Goal: Task Accomplishment & Management: Use online tool/utility

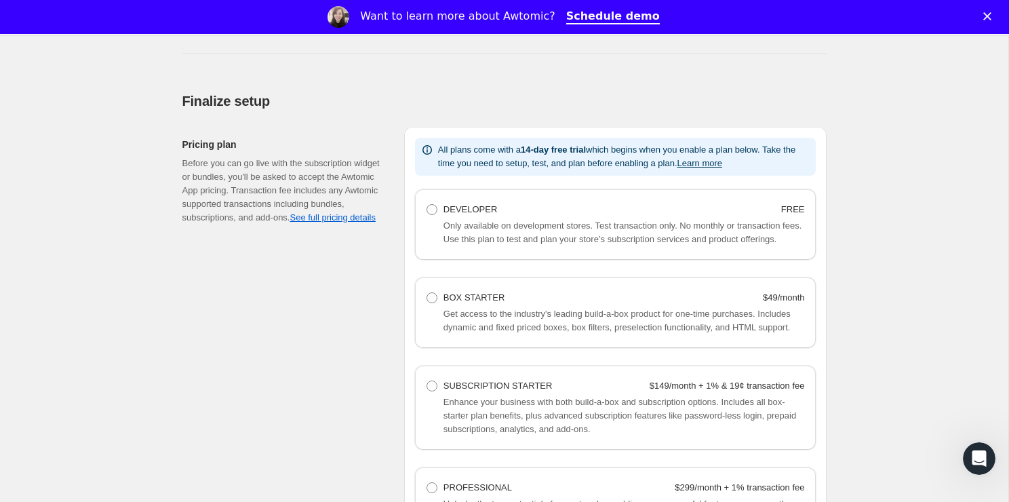
scroll to position [811, 0]
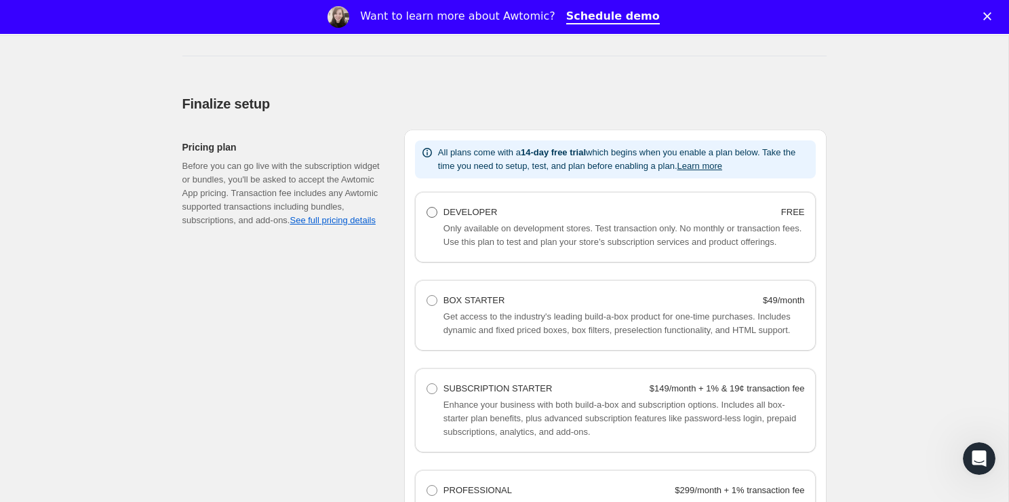
click at [430, 204] on label "DEVELOPER FREE" at bounding box center [615, 212] width 379 height 19
click at [427, 207] on Developer "DEVELOPER FREE" at bounding box center [427, 207] width 1 height 1
radio Developer "true"
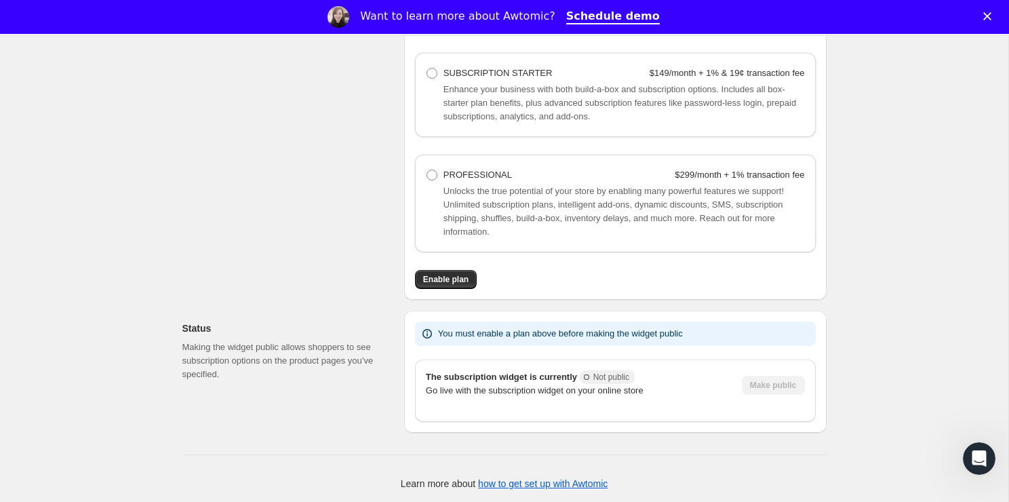
scroll to position [1161, 0]
click at [459, 278] on span "Enable plan" at bounding box center [445, 277] width 45 height 11
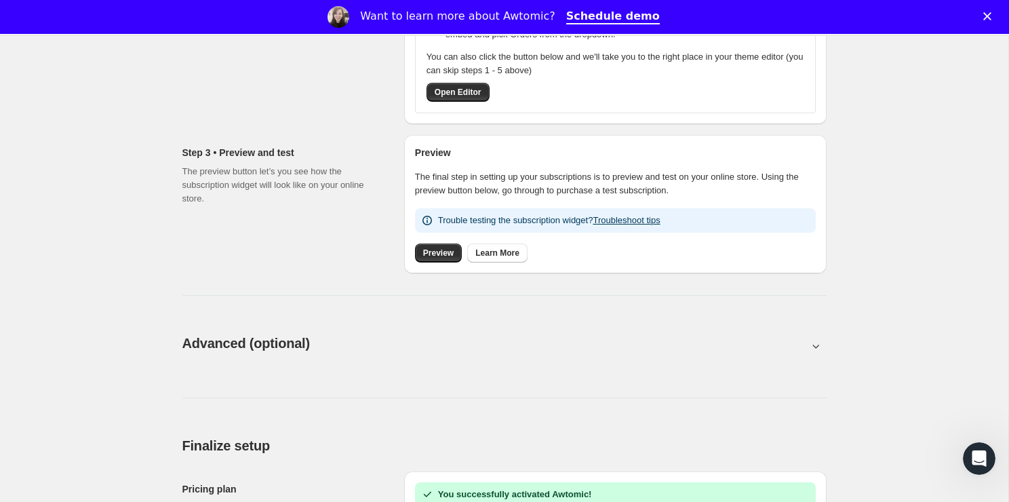
scroll to position [478, 0]
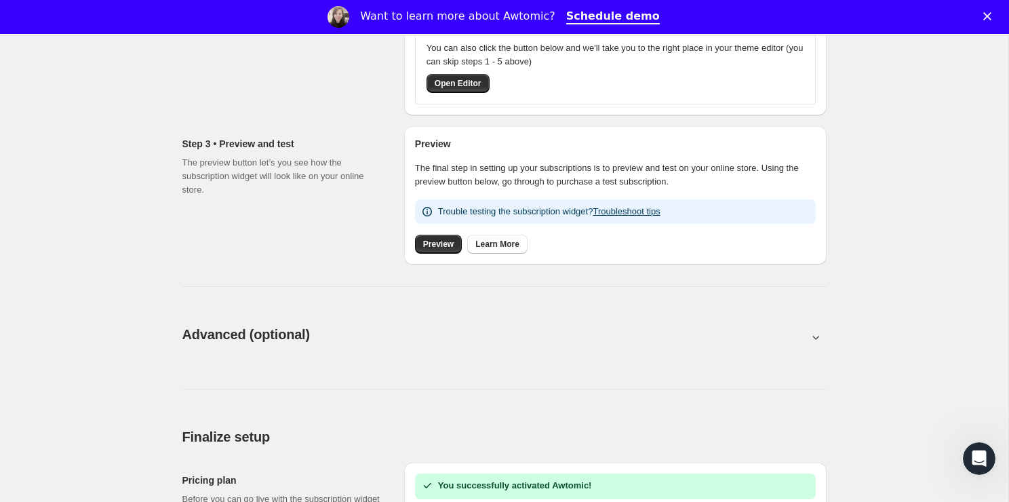
click at [220, 324] on div "Advanced (optional). This page is ready Advanced (optional)" at bounding box center [504, 335] width 645 height 52
click at [223, 334] on button at bounding box center [504, 337] width 645 height 15
type input "<div style="text-align: center"> <hr> <br/><h3>Having issues managing your subs…"
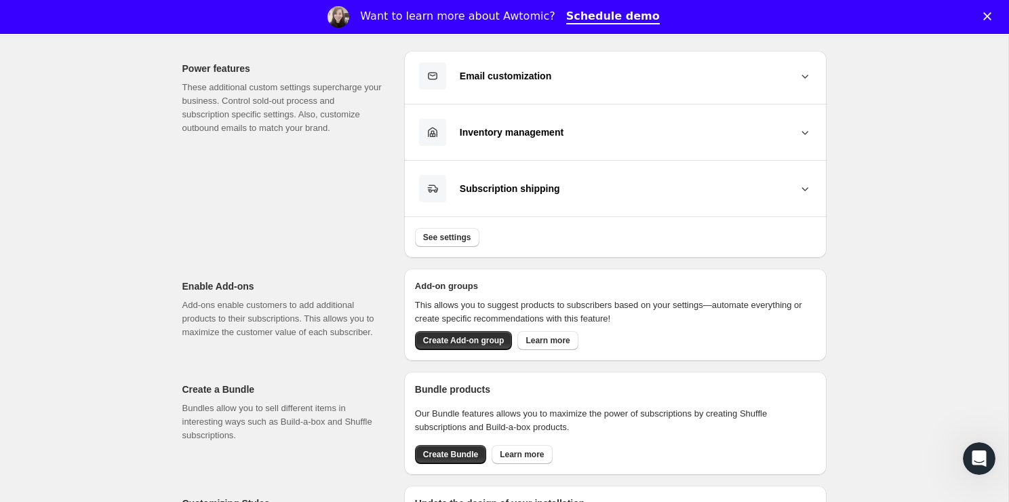
scroll to position [786, 0]
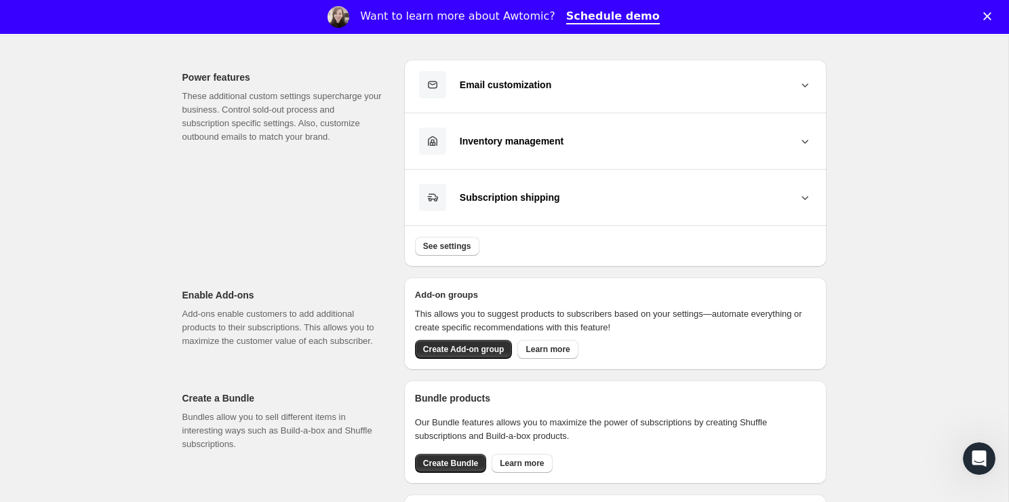
click at [506, 147] on button "Inventory management" at bounding box center [615, 141] width 401 height 28
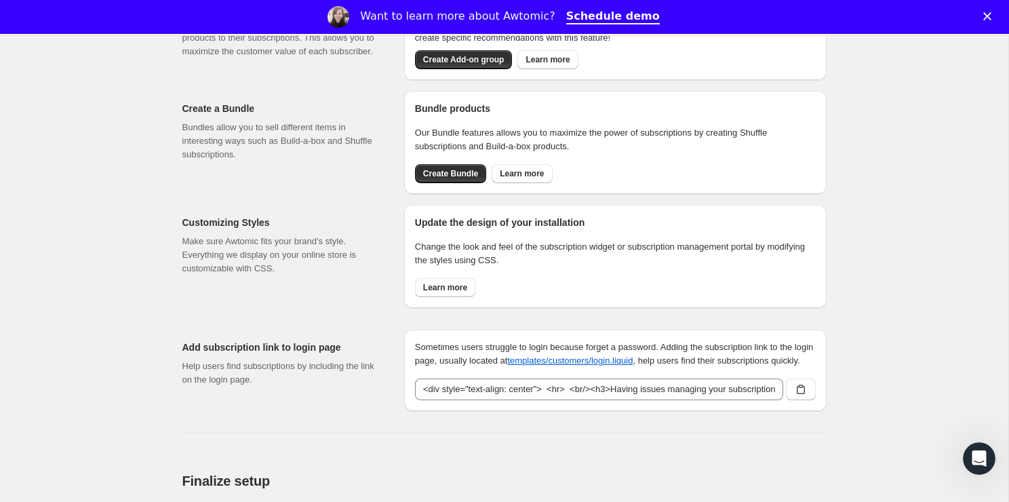
scroll to position [1140, 0]
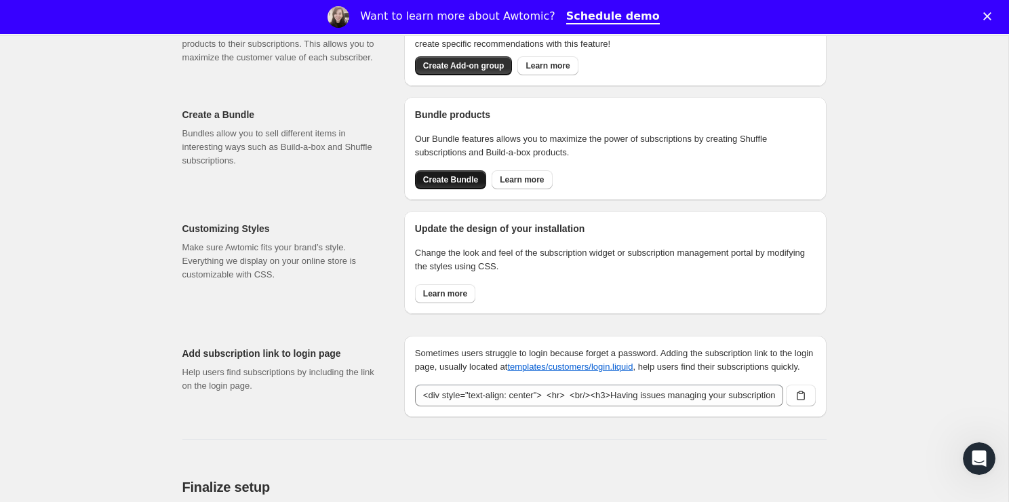
click at [436, 185] on span "Create Bundle" at bounding box center [450, 179] width 55 height 11
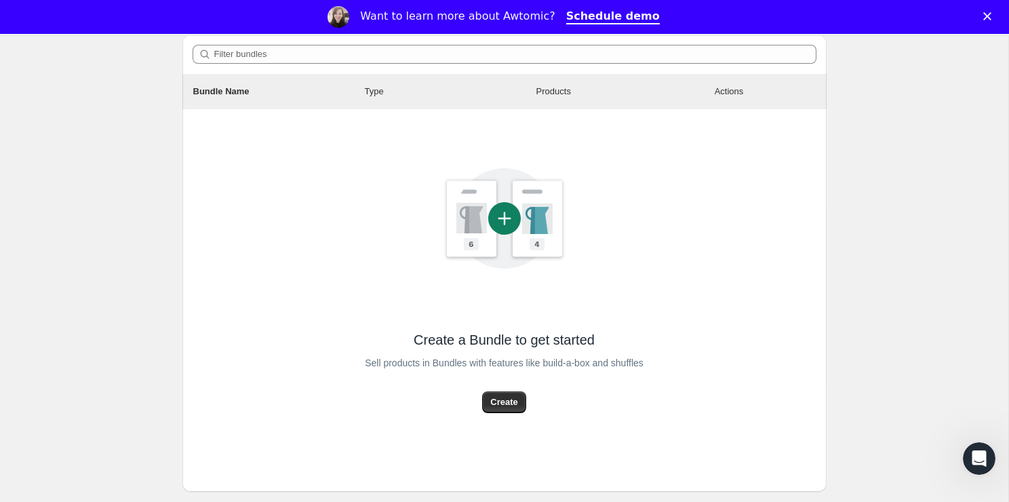
scroll to position [199, 0]
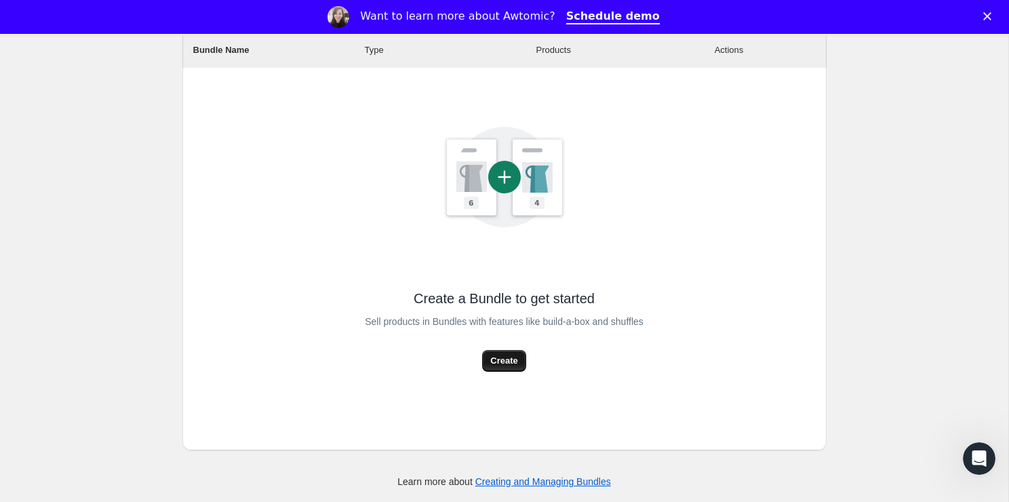
click at [497, 358] on span "Create" at bounding box center [503, 361] width 27 height 14
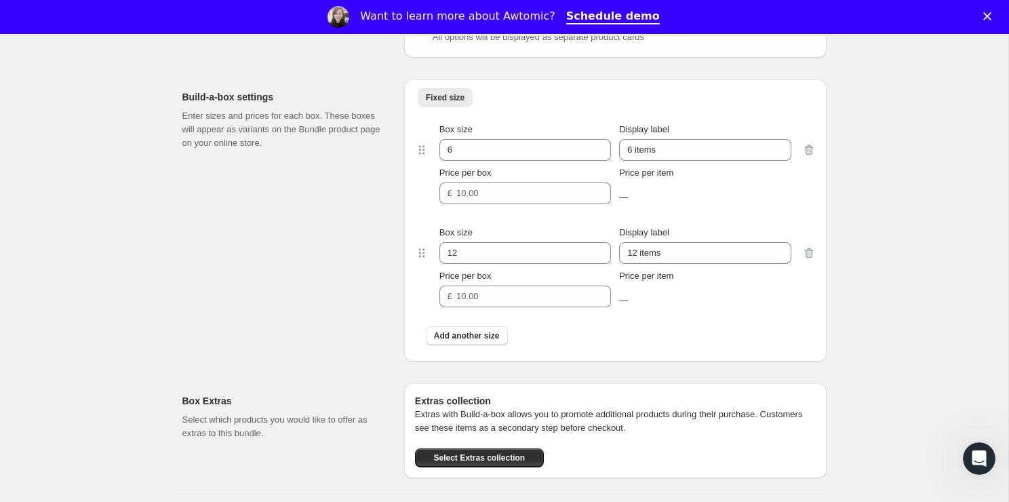
scroll to position [1188, 0]
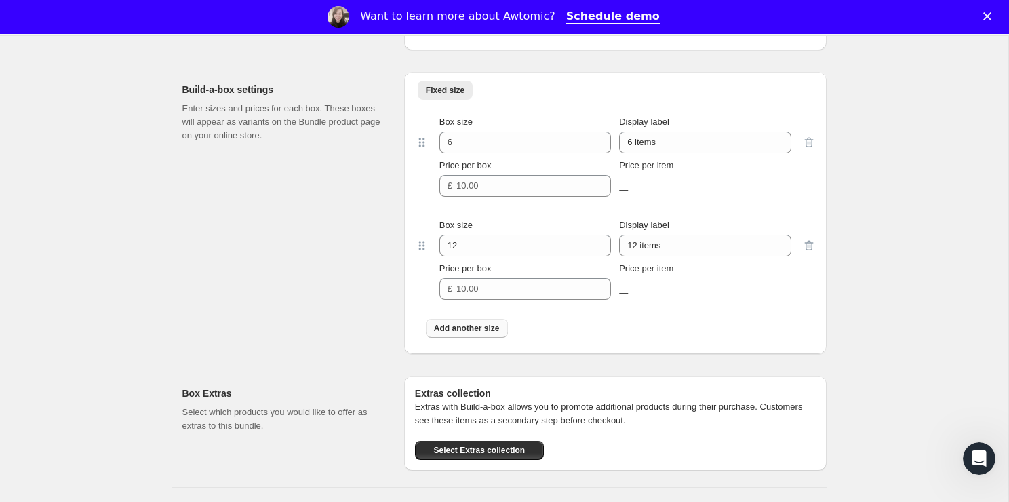
click at [453, 338] on button "Add another size" at bounding box center [467, 328] width 82 height 19
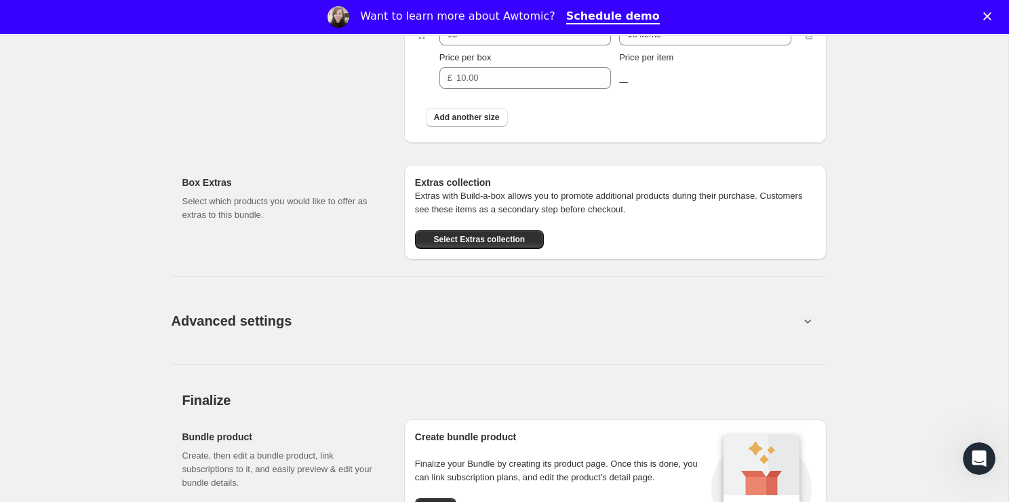
scroll to position [1505, 0]
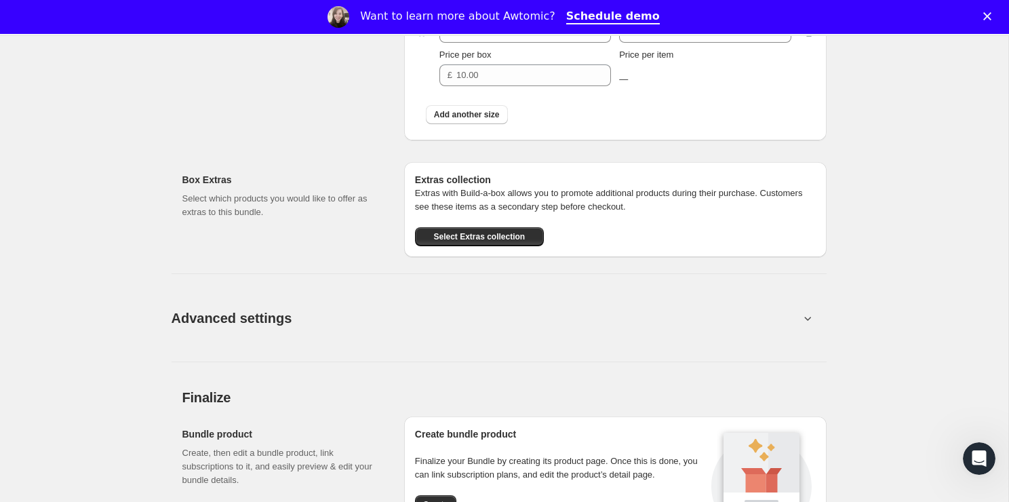
click at [547, 334] on button "Advanced settings" at bounding box center [485, 318] width 645 height 52
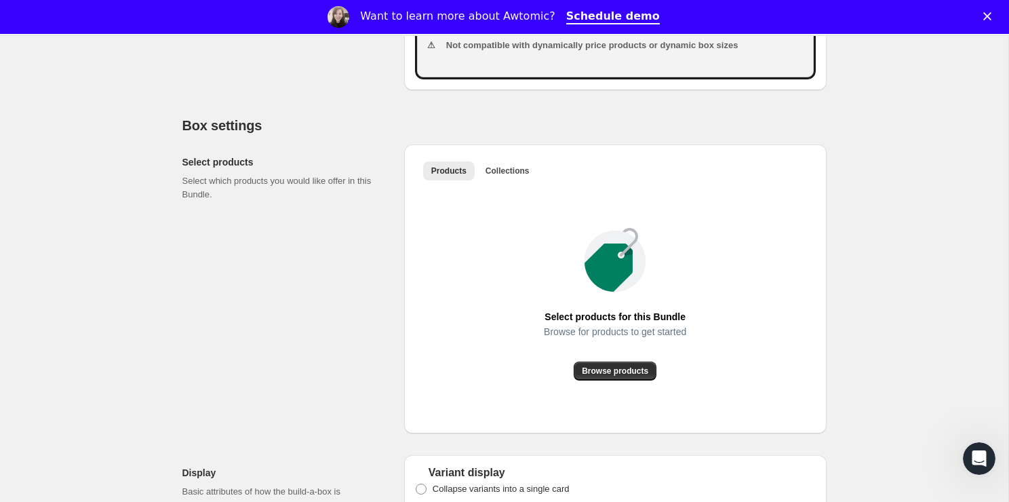
scroll to position [639, 0]
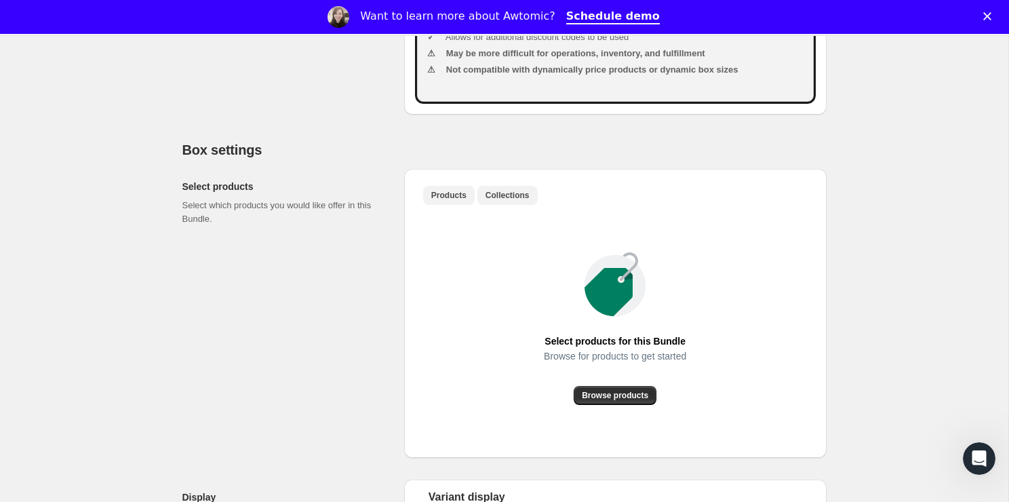
click at [507, 201] on span "Collections" at bounding box center [508, 195] width 44 height 11
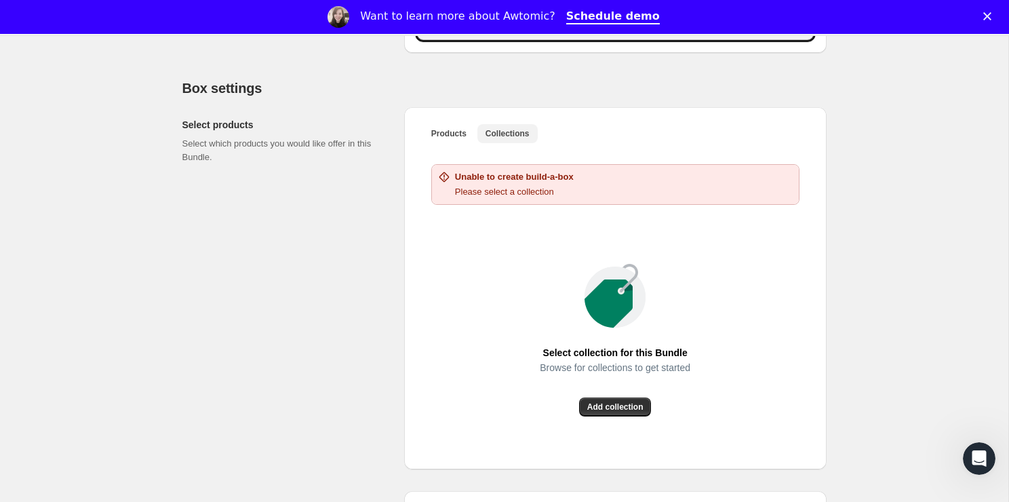
scroll to position [704, 0]
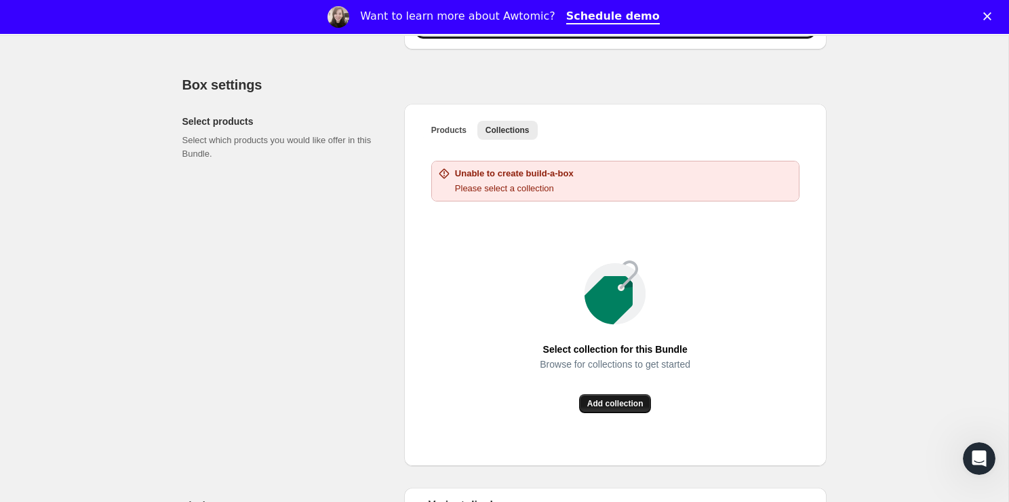
click at [615, 409] on span "Add collection" at bounding box center [616, 403] width 56 height 11
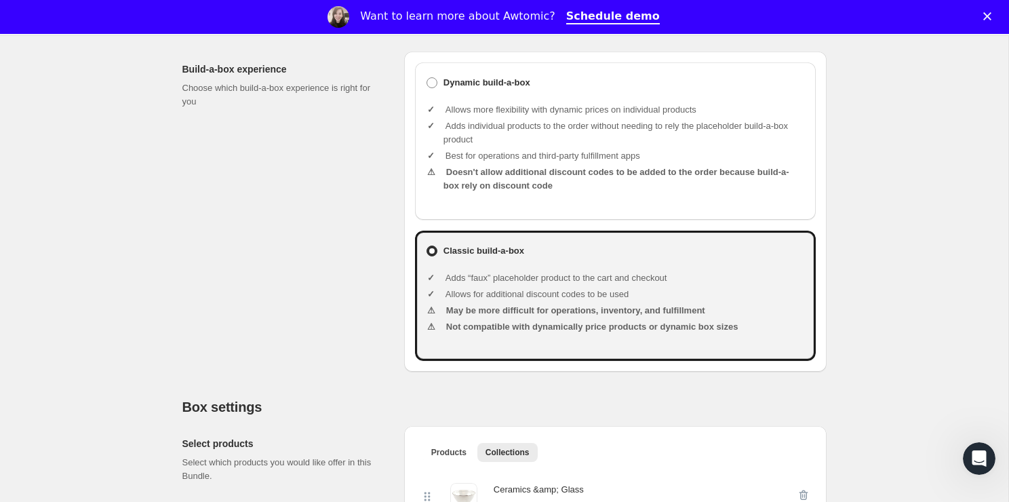
scroll to position [380, 0]
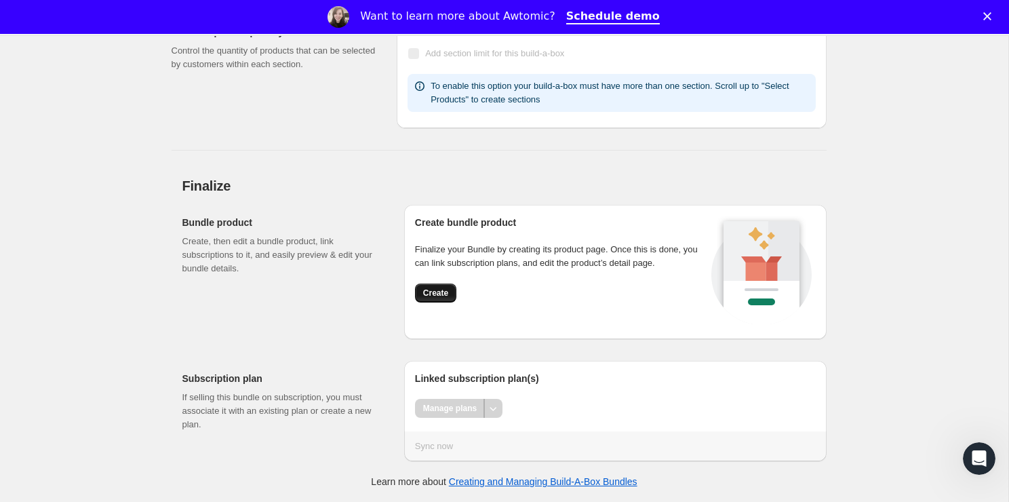
click at [448, 299] on button "Create" at bounding box center [435, 293] width 41 height 19
click at [444, 292] on span "Create" at bounding box center [435, 293] width 25 height 11
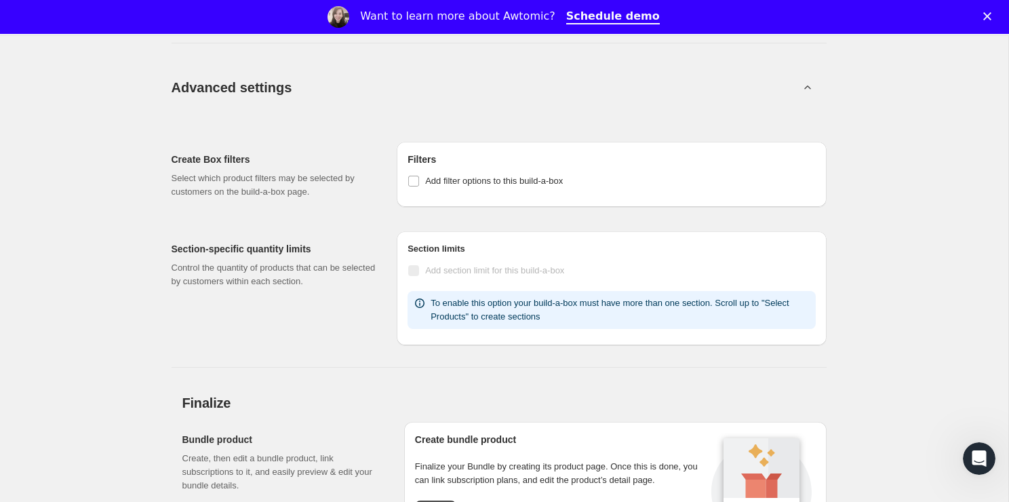
scroll to position [1596, 0]
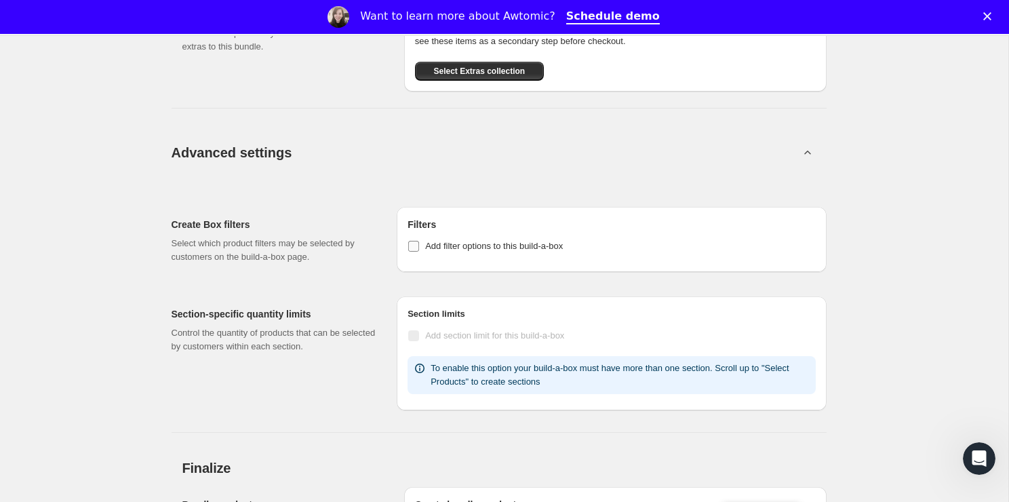
click at [530, 251] on span "Add filter options to this build-a-box" at bounding box center [494, 246] width 138 height 10
click at [419, 252] on input "Add filter options to this build-a-box" at bounding box center [413, 246] width 11 height 11
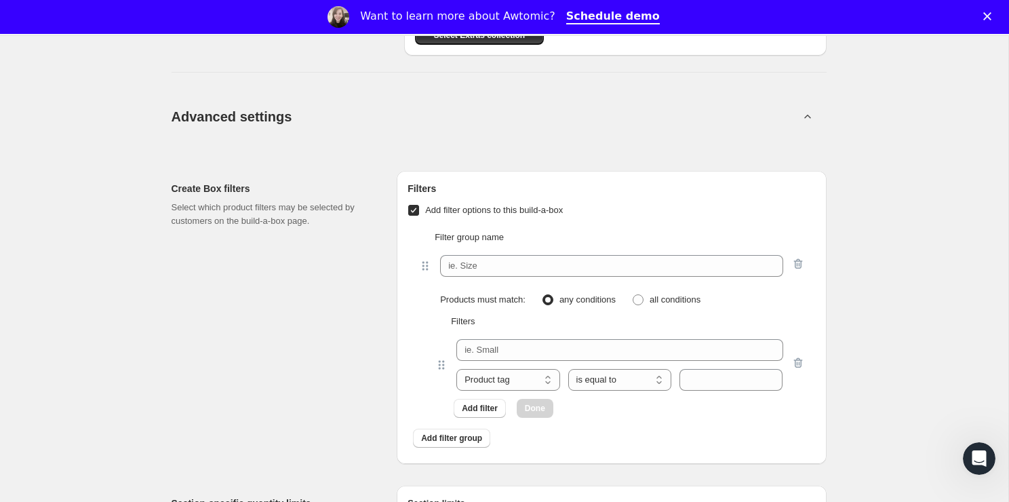
scroll to position [1625, 0]
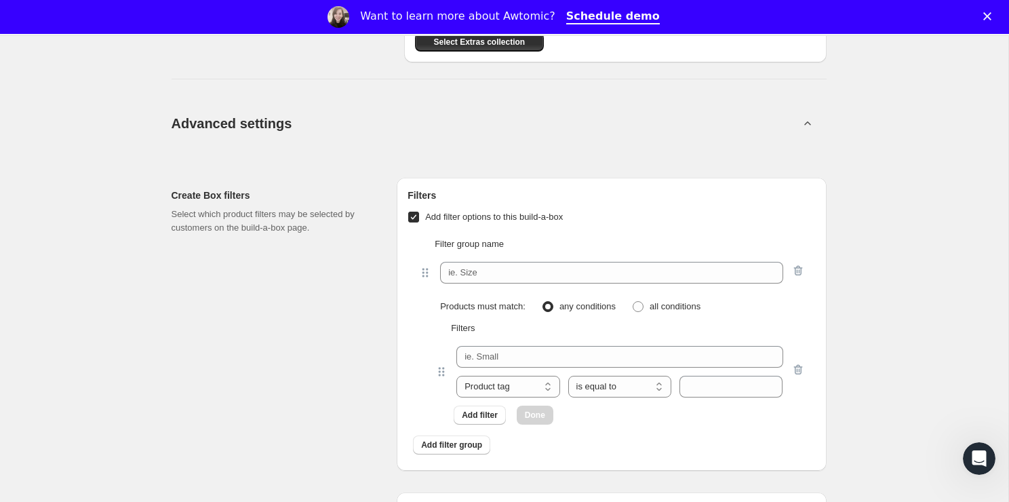
click at [463, 221] on label "Add filter options to this build-a-box" at bounding box center [485, 217] width 155 height 19
click at [419, 221] on input "Add filter options to this build-a-box" at bounding box center [413, 217] width 11 height 11
checkbox input "false"
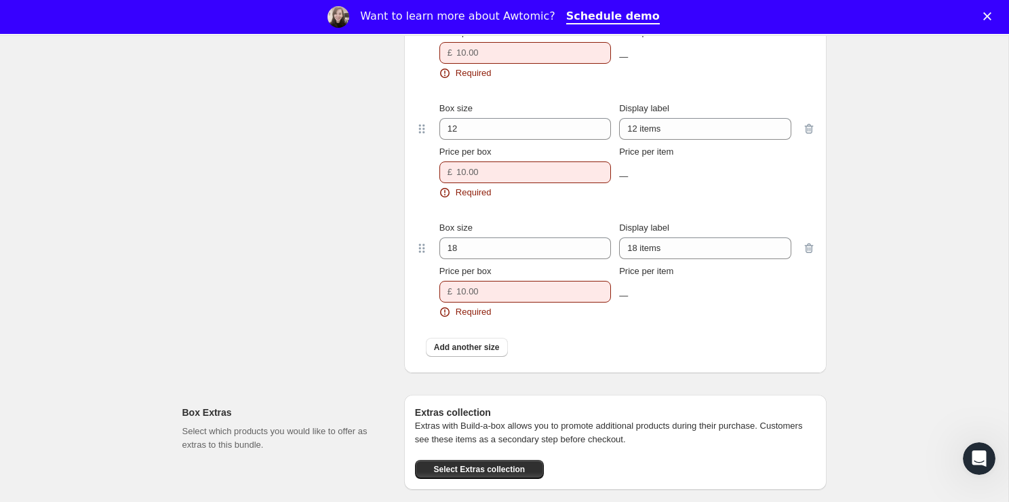
scroll to position [993, 0]
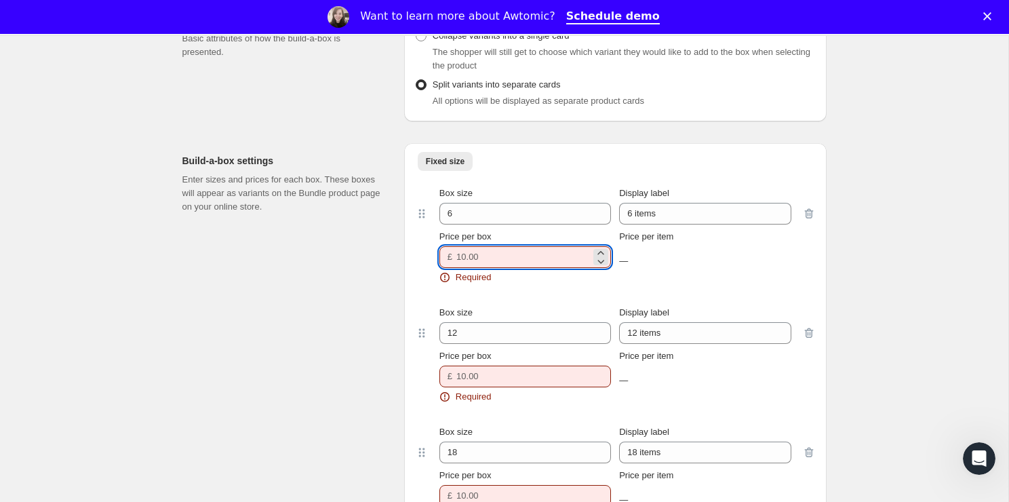
click at [506, 265] on input "Price per box" at bounding box center [524, 257] width 134 height 22
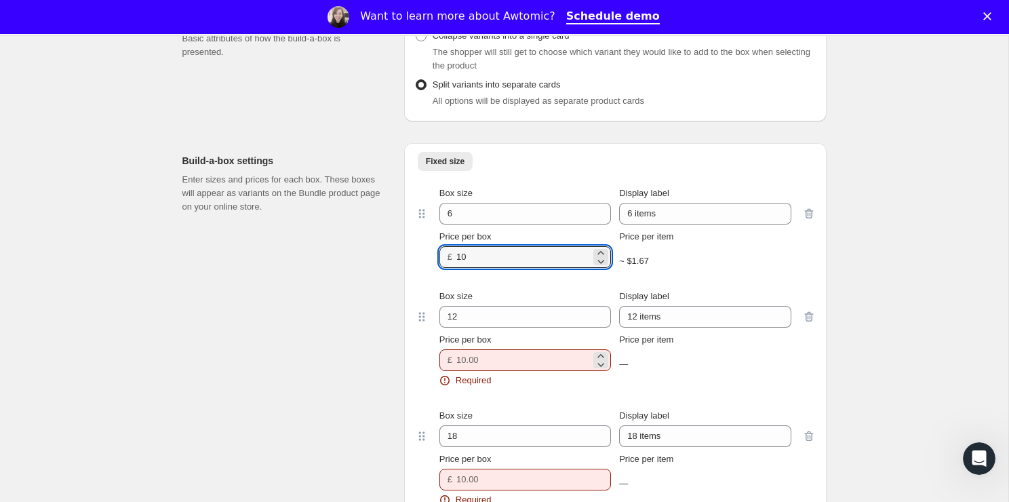
type input "10"
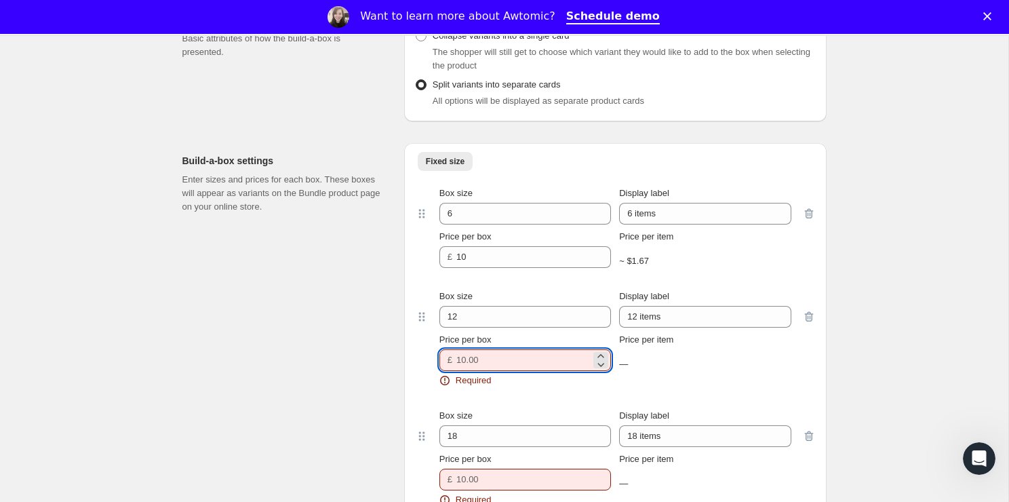
click at [494, 367] on input "Price per box" at bounding box center [524, 360] width 134 height 22
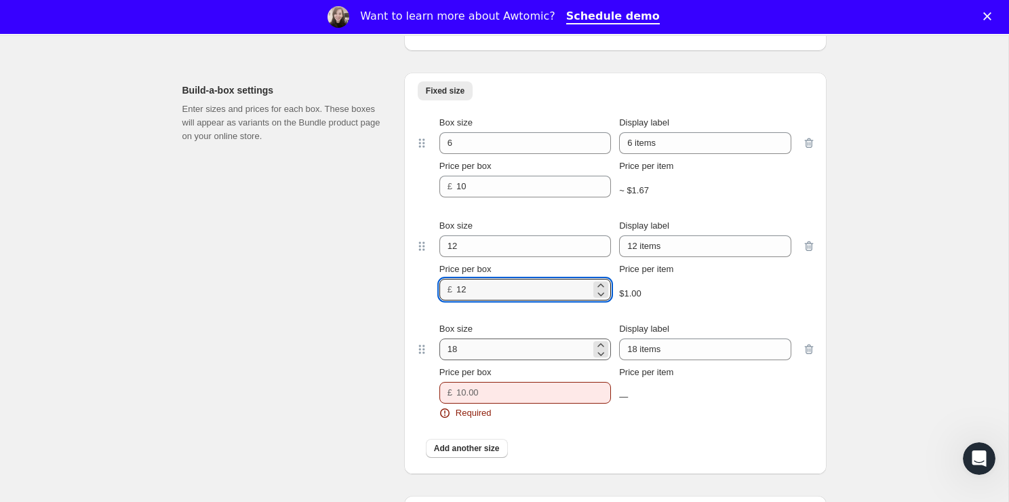
scroll to position [1067, 0]
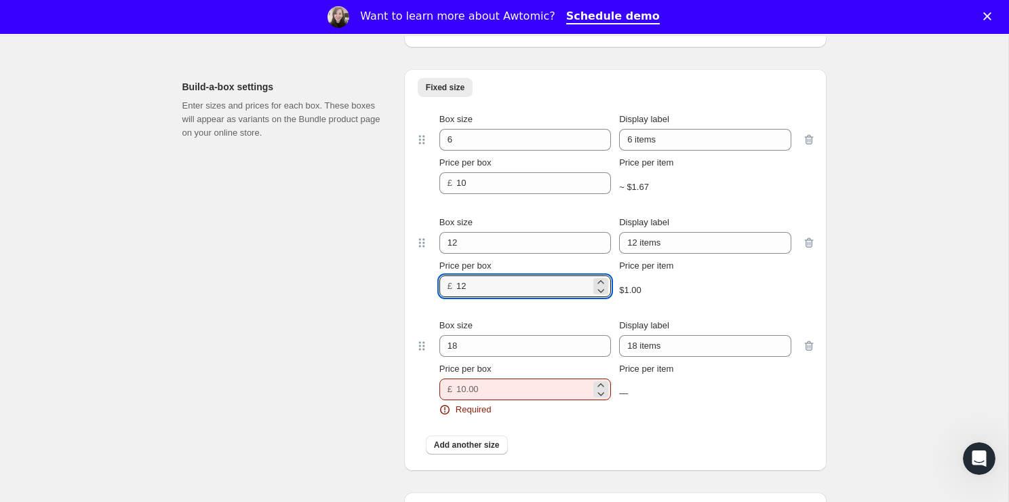
type input "12"
click at [498, 400] on input "Price per box" at bounding box center [524, 390] width 134 height 22
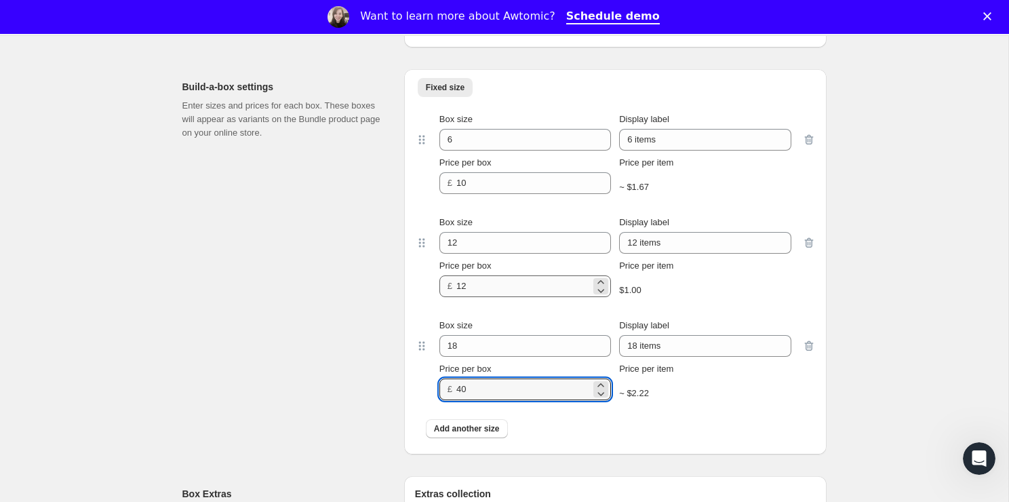
type input "40"
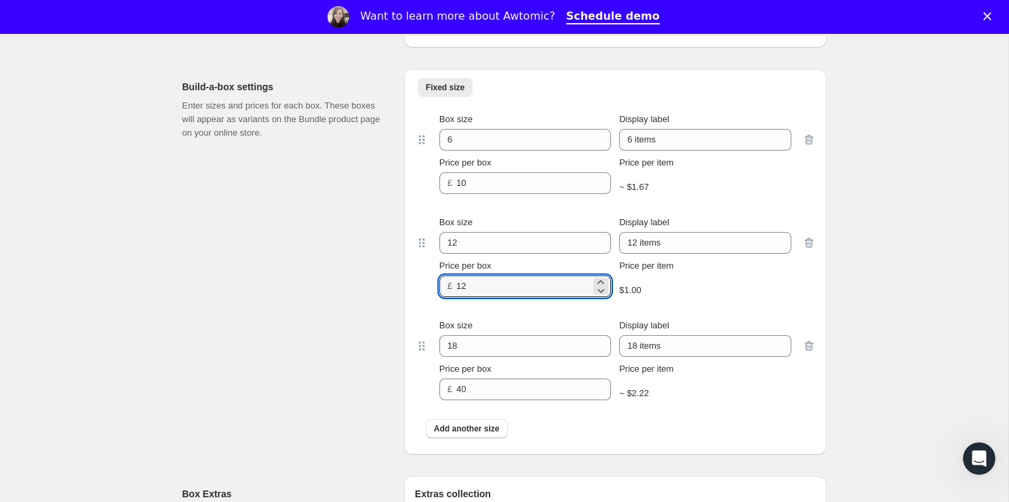
drag, startPoint x: 476, startPoint y: 301, endPoint x: 440, endPoint y: 297, distance: 35.4
click at [440, 297] on div "£ 12" at bounding box center [526, 286] width 172 height 22
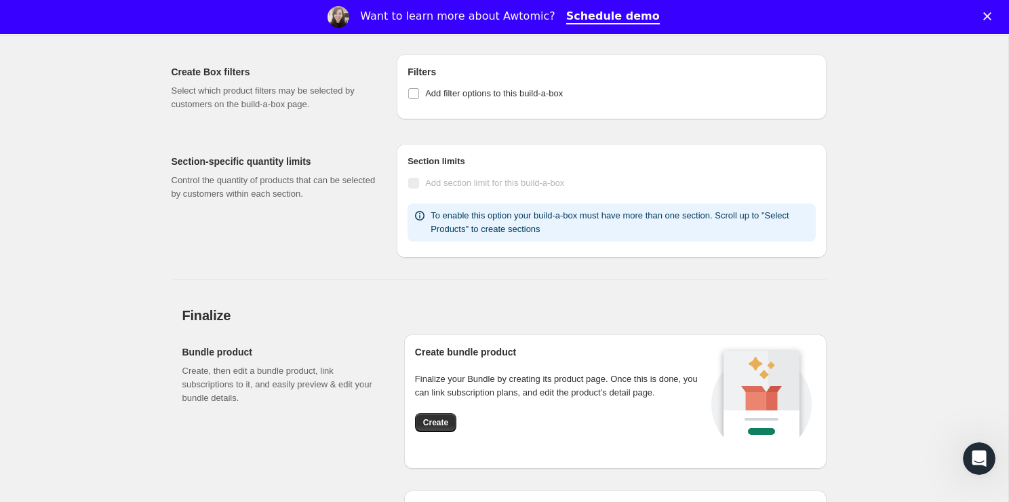
scroll to position [1823, 0]
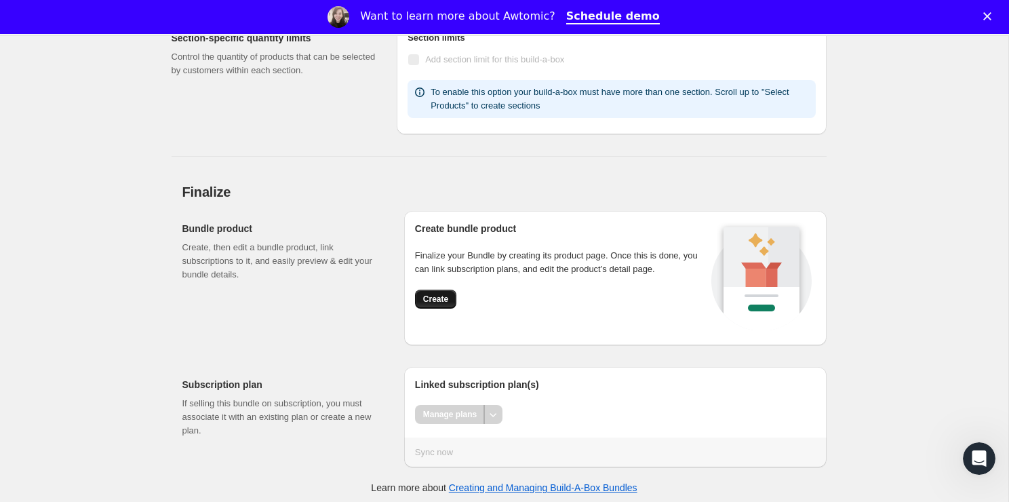
type input "20"
click at [451, 309] on button "Create" at bounding box center [435, 299] width 41 height 19
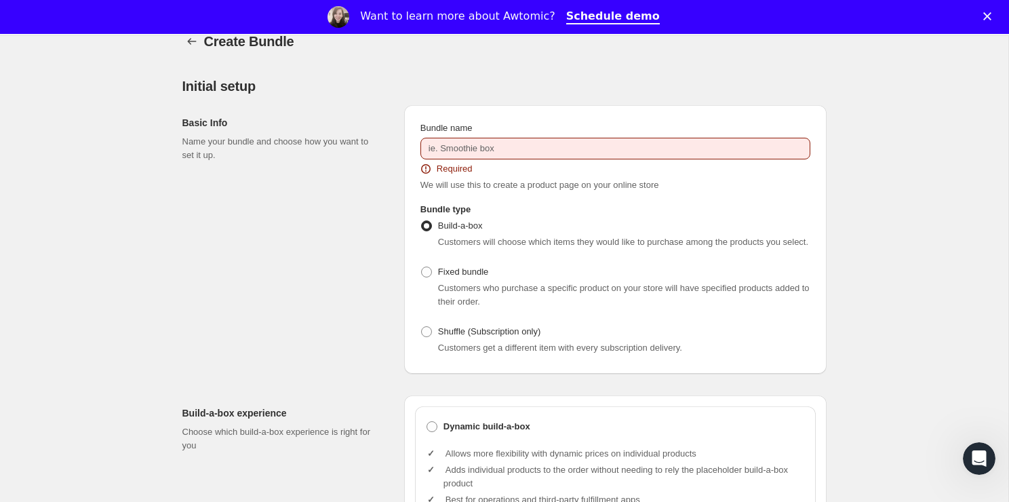
scroll to position [0, 0]
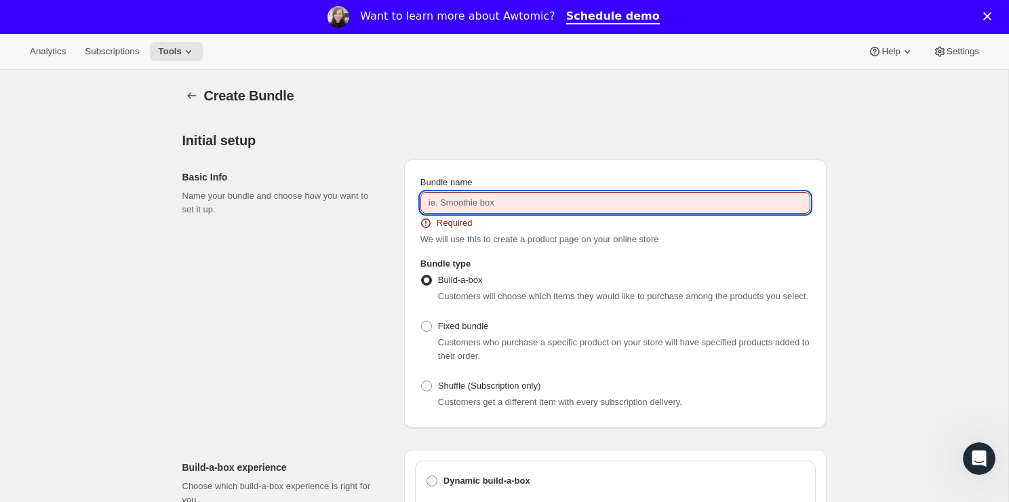
click at [488, 199] on input "Bundle name" at bounding box center [616, 203] width 390 height 22
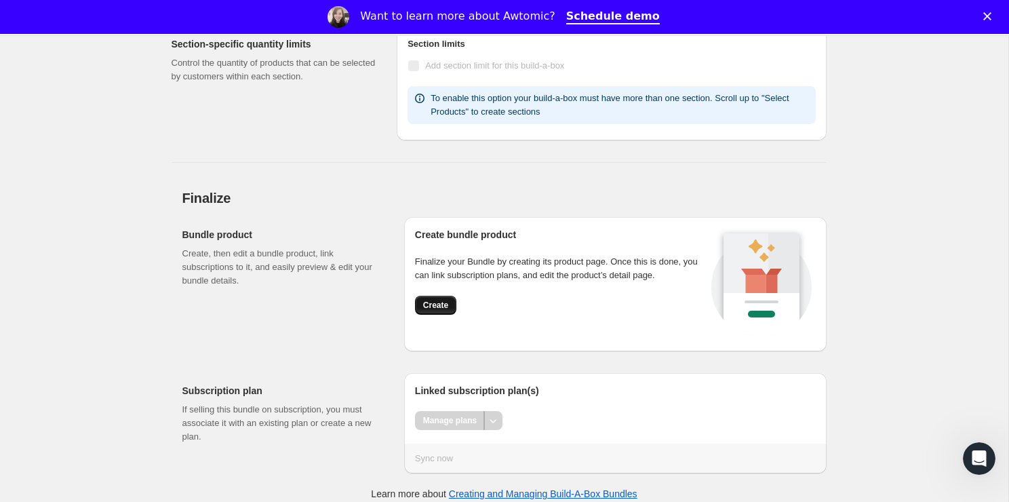
type input "Build a box"
click at [442, 311] on span "Create" at bounding box center [435, 305] width 25 height 11
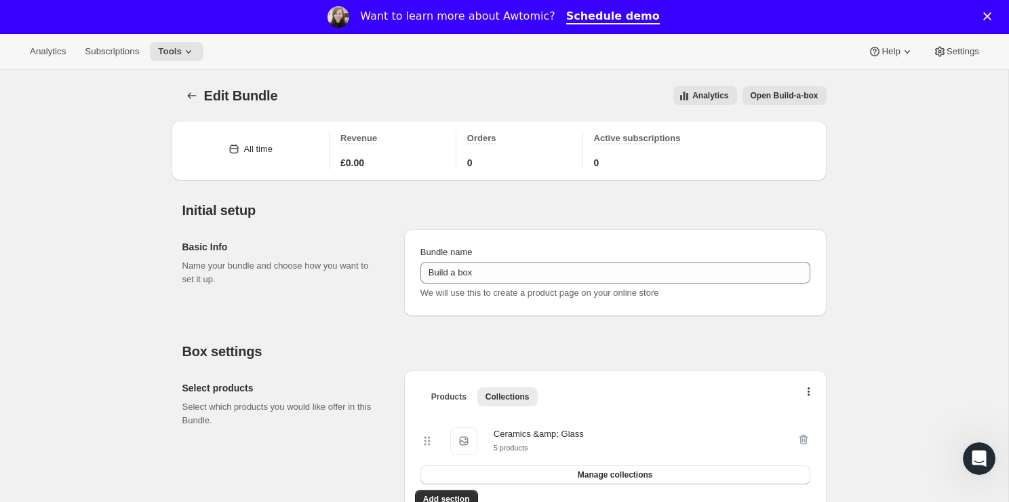
click at [779, 100] on span "Open Build-a-box" at bounding box center [785, 95] width 68 height 11
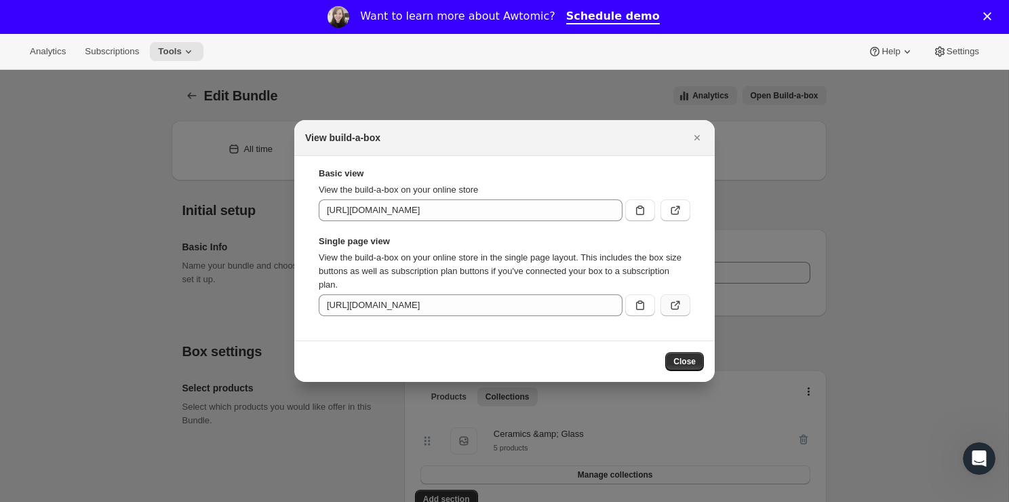
click at [682, 309] on icon ":r3l:" at bounding box center [676, 306] width 14 height 14
click at [670, 212] on icon ":r3l:" at bounding box center [676, 211] width 14 height 14
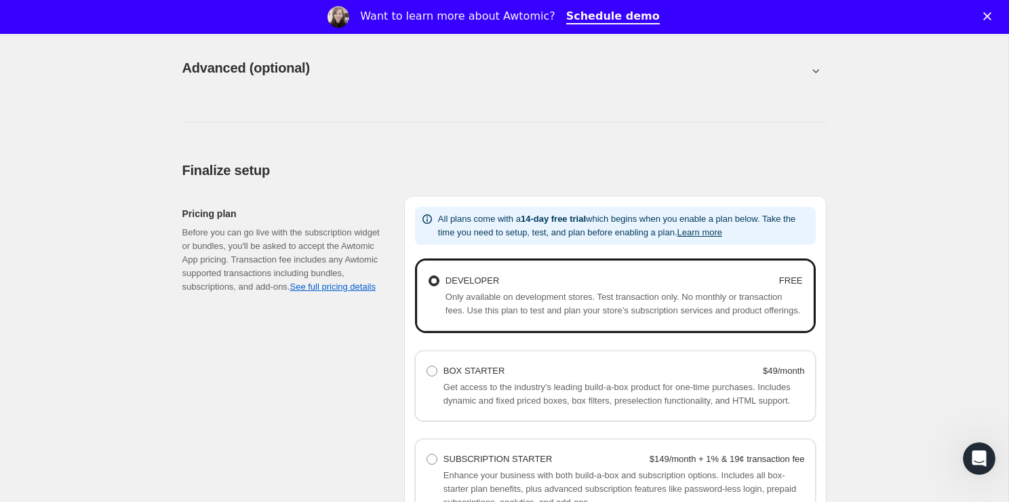
scroll to position [665, 0]
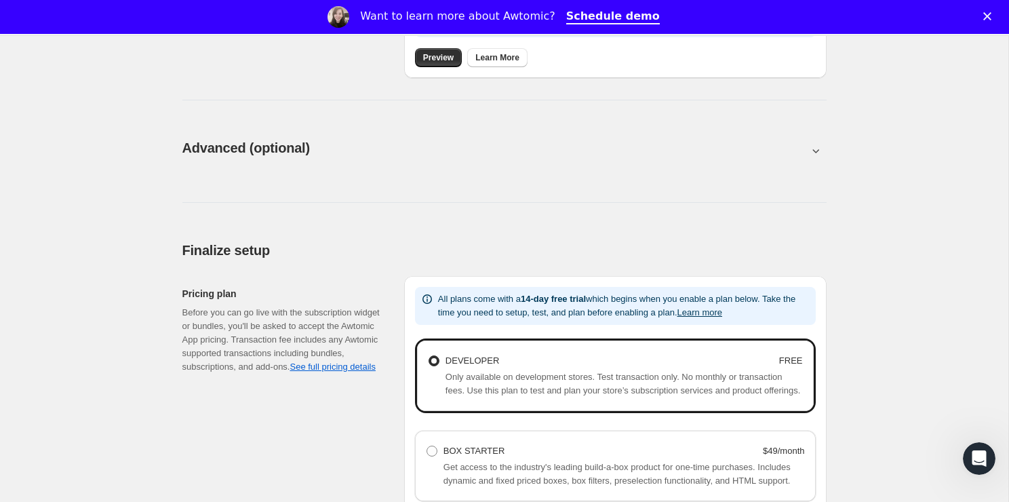
click at [485, 161] on div "Advanced (optional). This page is ready Advanced (optional)" at bounding box center [504, 148] width 645 height 52
click at [220, 152] on button at bounding box center [504, 150] width 645 height 15
type input "<div style="text-align: center"> <hr> <br/><h3>Having issues managing your subs…"
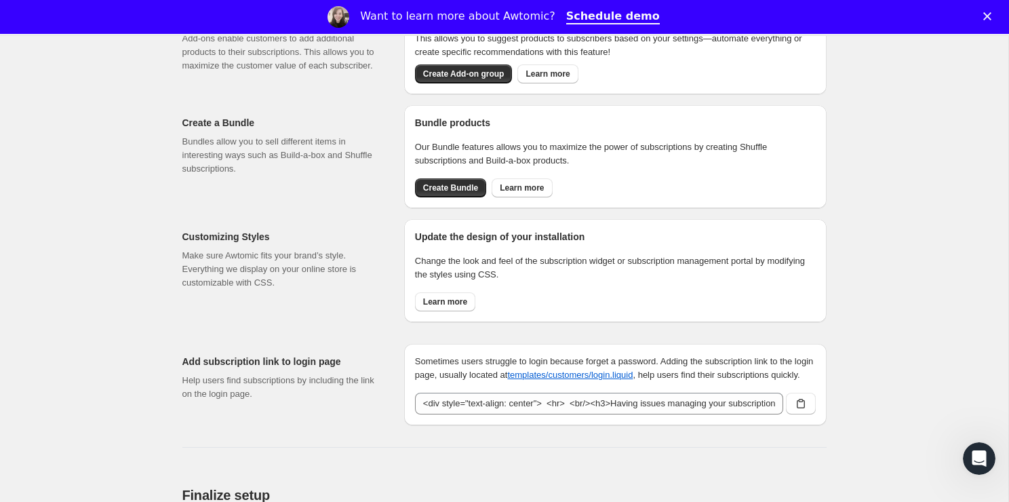
scroll to position [1078, 0]
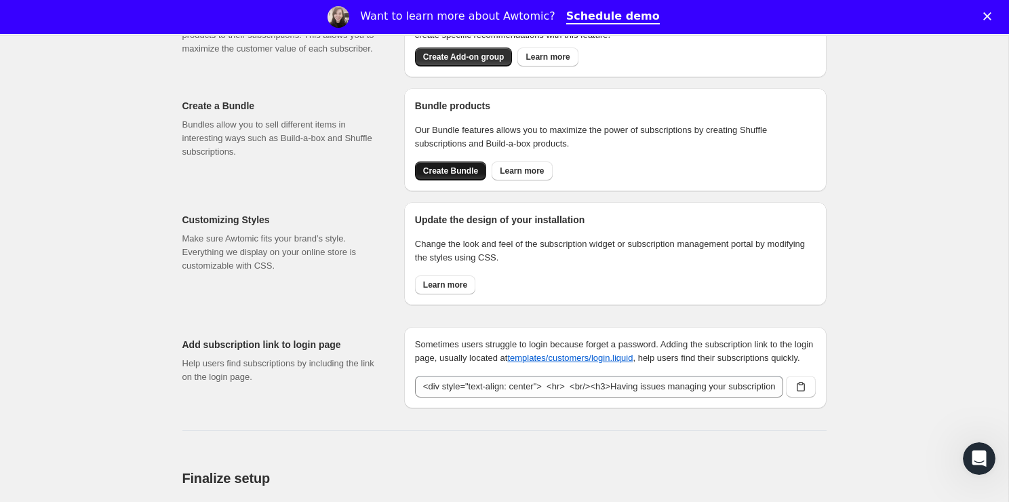
click at [446, 175] on span "Create Bundle" at bounding box center [450, 171] width 55 height 11
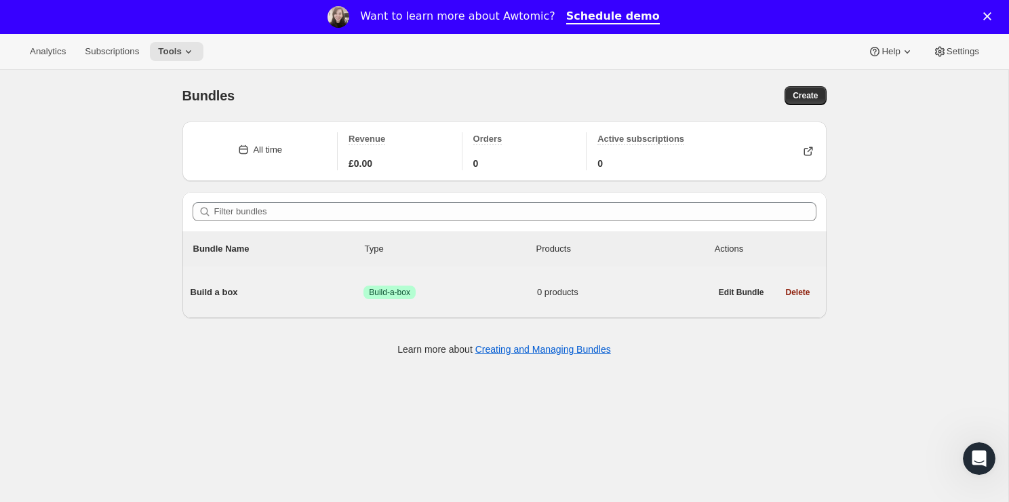
click at [236, 299] on span "Build a box" at bounding box center [278, 293] width 174 height 14
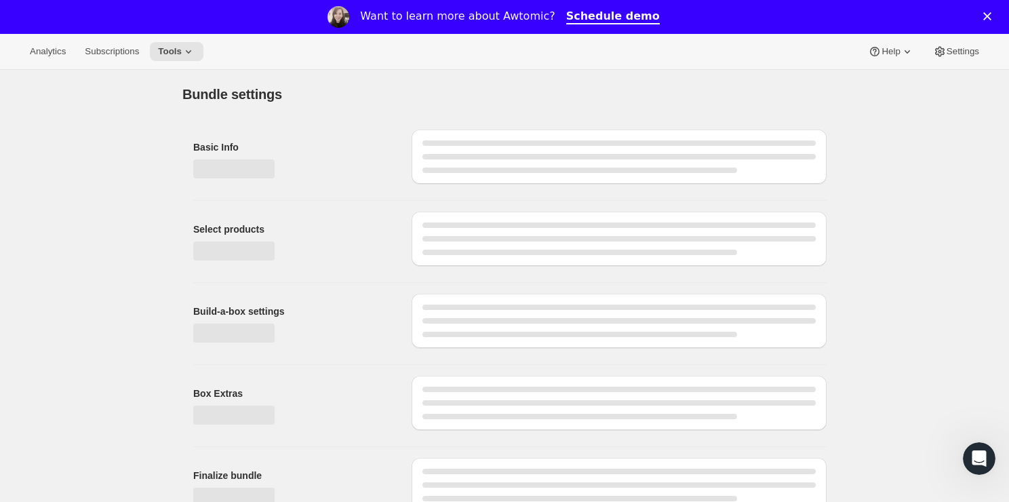
type input "Build a box"
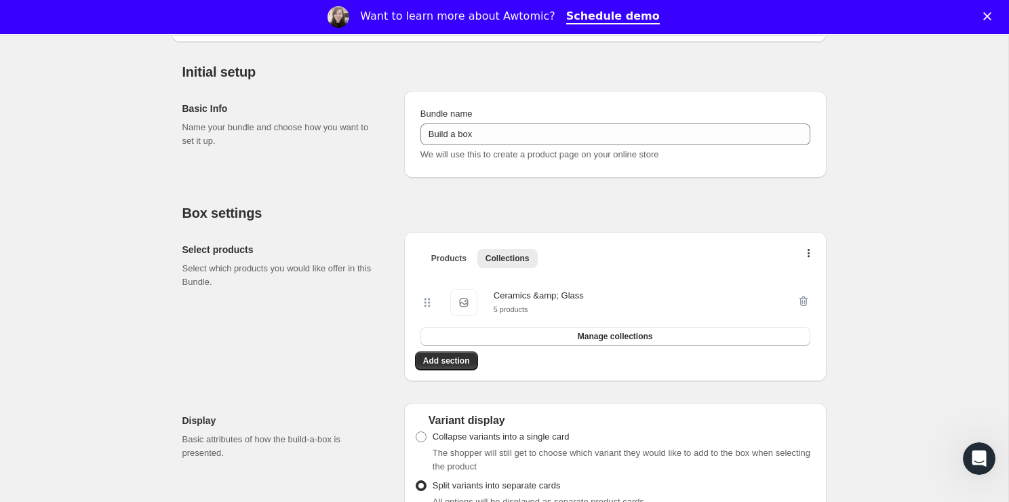
scroll to position [193, 0]
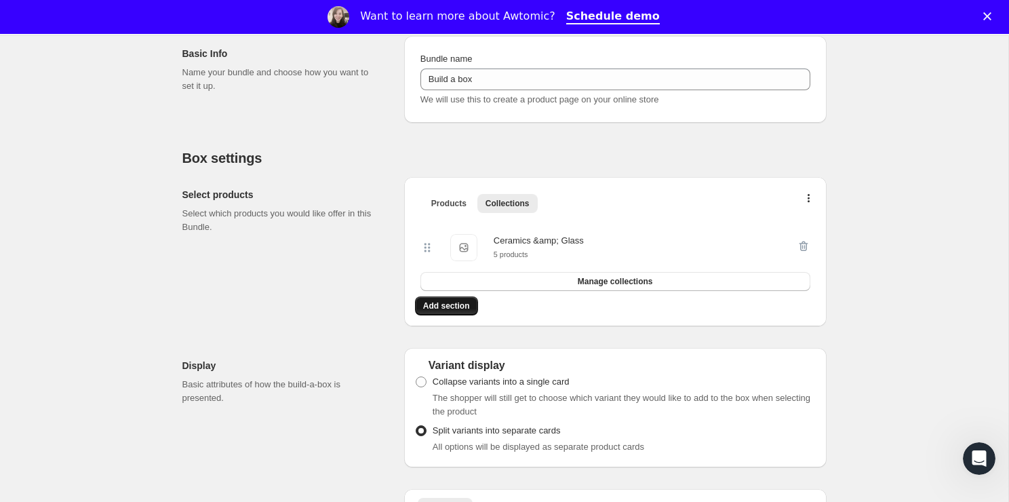
click at [459, 307] on span "Add section" at bounding box center [446, 306] width 47 height 11
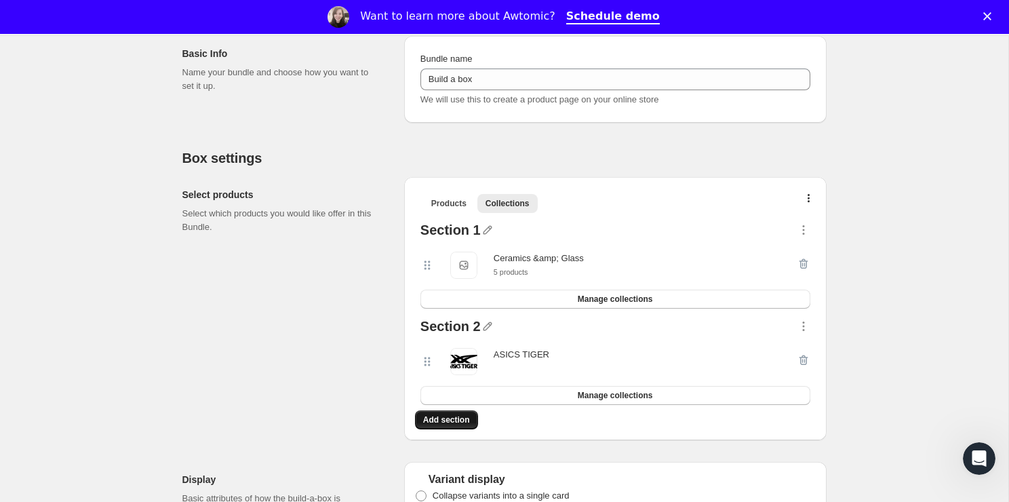
click at [467, 419] on span "Add section" at bounding box center [446, 420] width 47 height 11
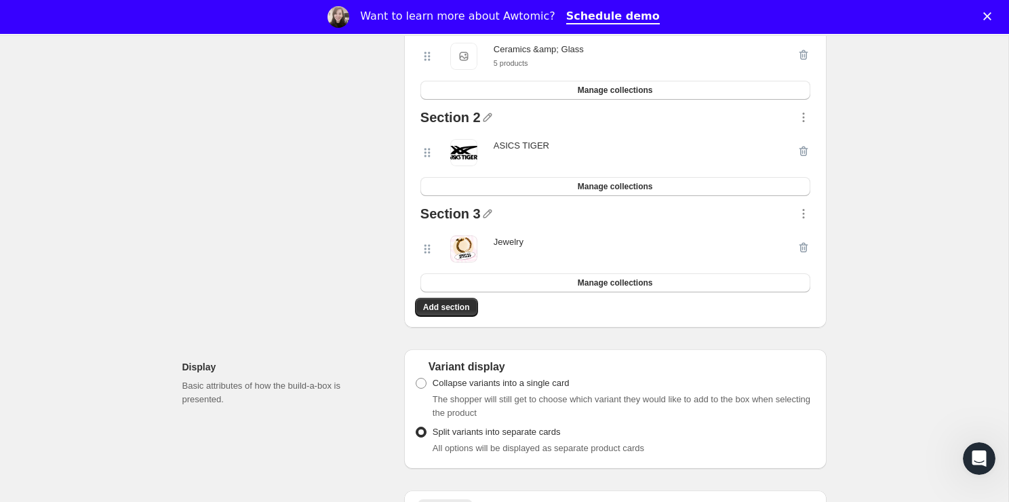
scroll to position [406, 0]
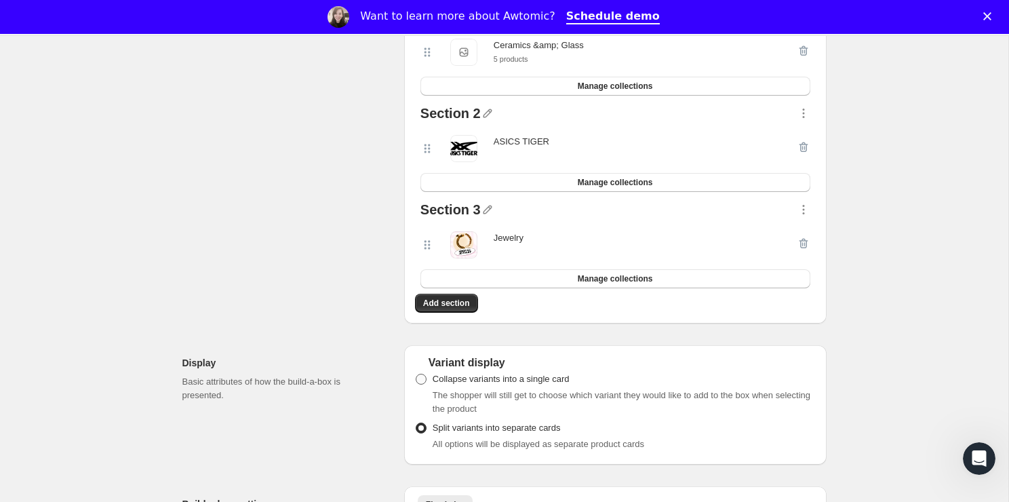
click at [541, 381] on span "Collapse variants into a single card" at bounding box center [501, 379] width 137 height 10
click at [417, 374] on input "Collapse variants into a single card" at bounding box center [416, 374] width 1 height 1
radio input "true"
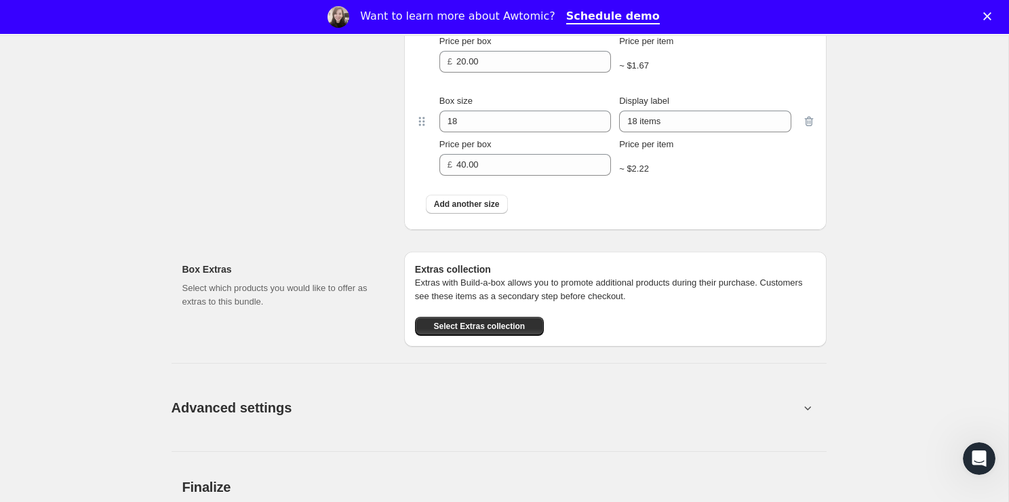
scroll to position [1058, 0]
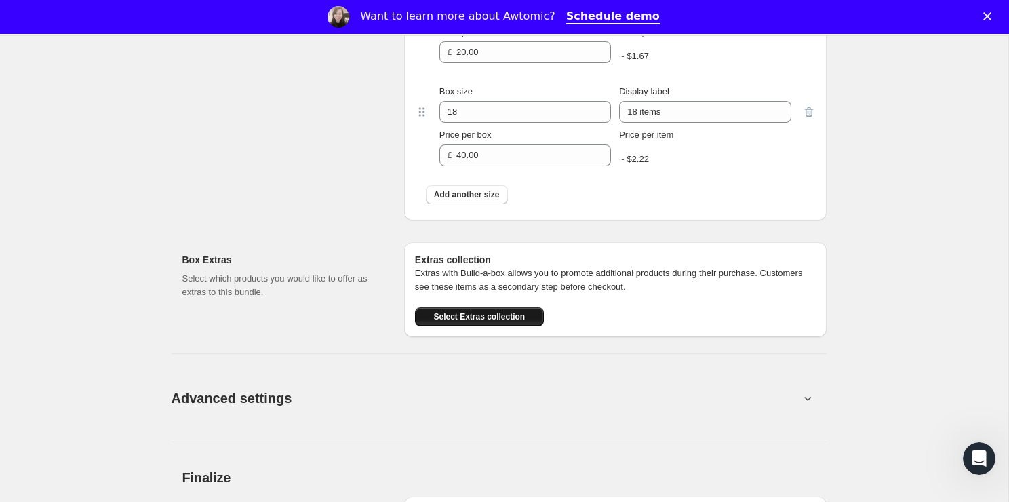
click at [491, 311] on span "Select Extras collection" at bounding box center [480, 316] width 92 height 11
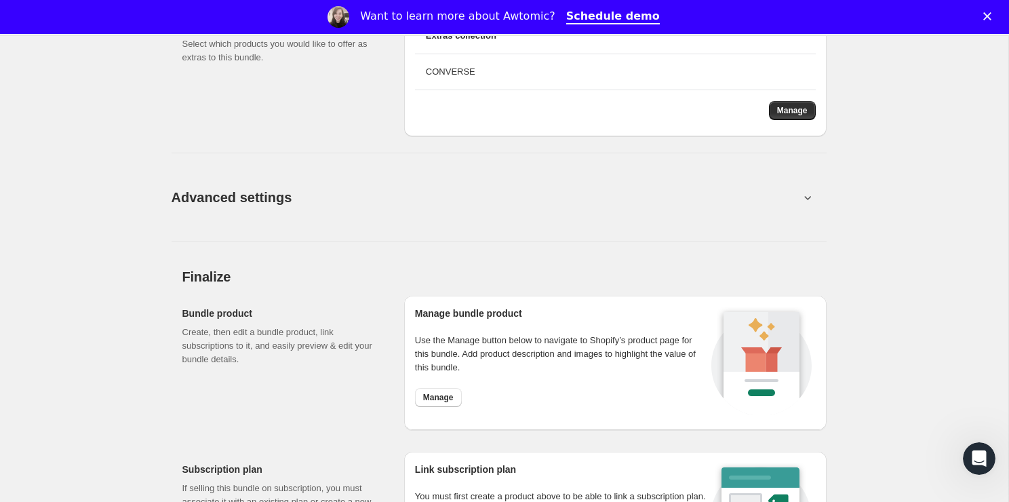
scroll to position [1248, 0]
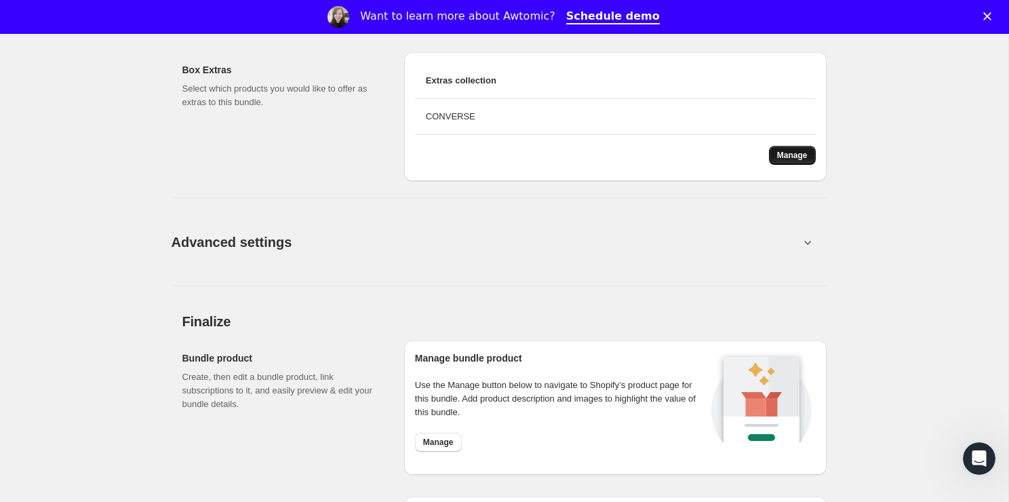
click at [788, 153] on span "Manage" at bounding box center [792, 155] width 31 height 11
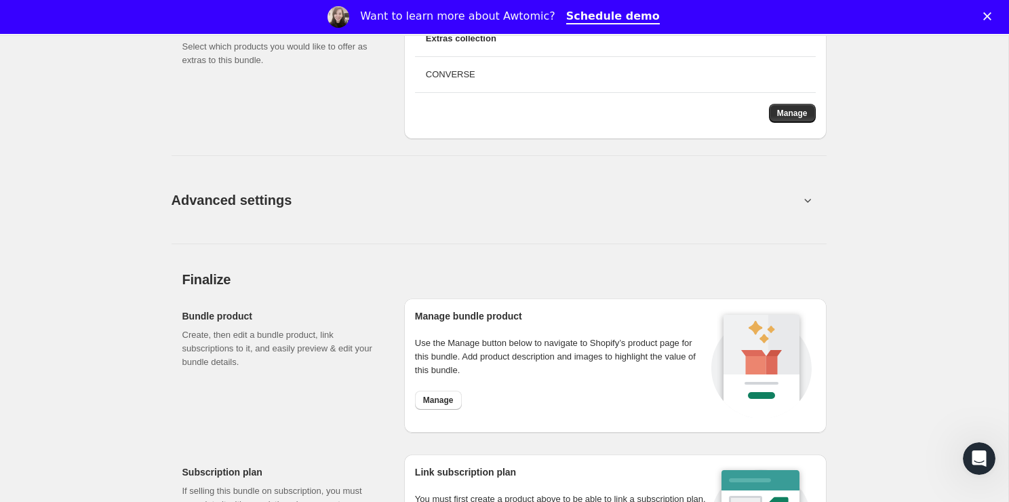
scroll to position [1292, 0]
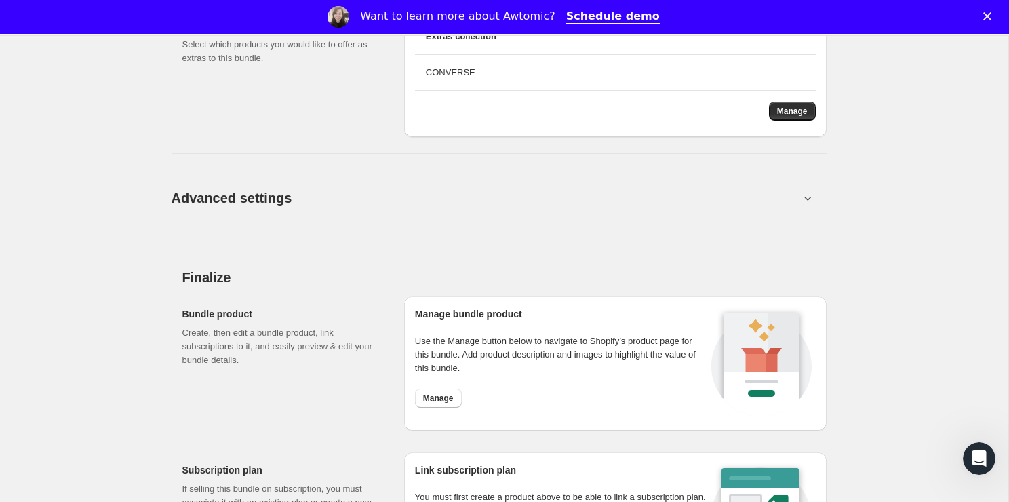
click at [635, 207] on button "Advanced settings" at bounding box center [485, 198] width 645 height 52
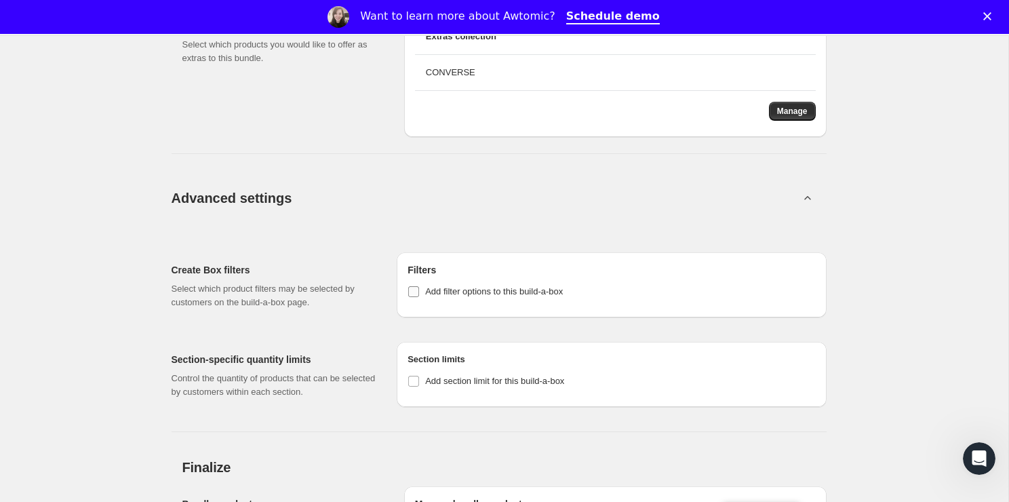
click at [551, 286] on span "Add filter options to this build-a-box" at bounding box center [494, 291] width 138 height 10
click at [419, 286] on input "Add filter options to this build-a-box" at bounding box center [413, 291] width 11 height 11
checkbox input "true"
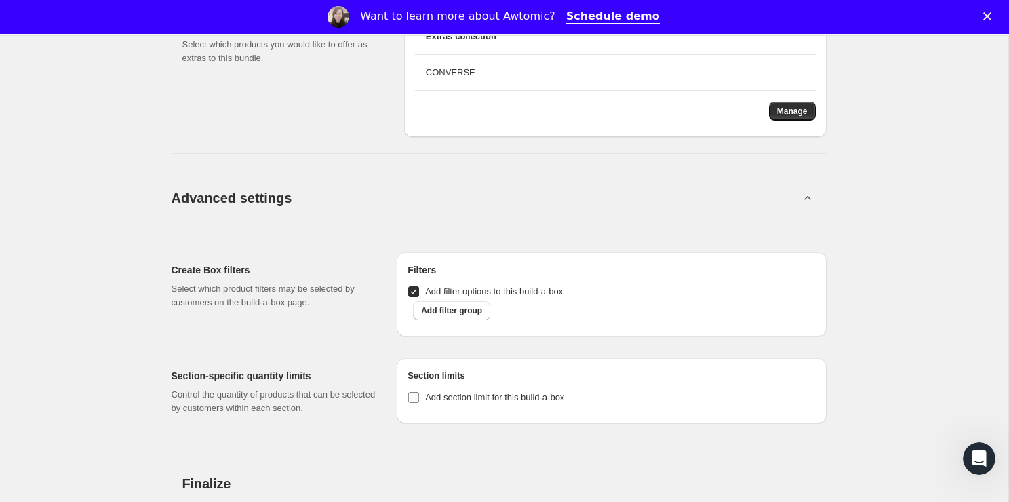
click at [541, 395] on span "Add section limit for this build-a-box" at bounding box center [494, 397] width 139 height 10
click at [419, 395] on input "Add section limit for this build-a-box" at bounding box center [413, 397] width 11 height 11
checkbox input "true"
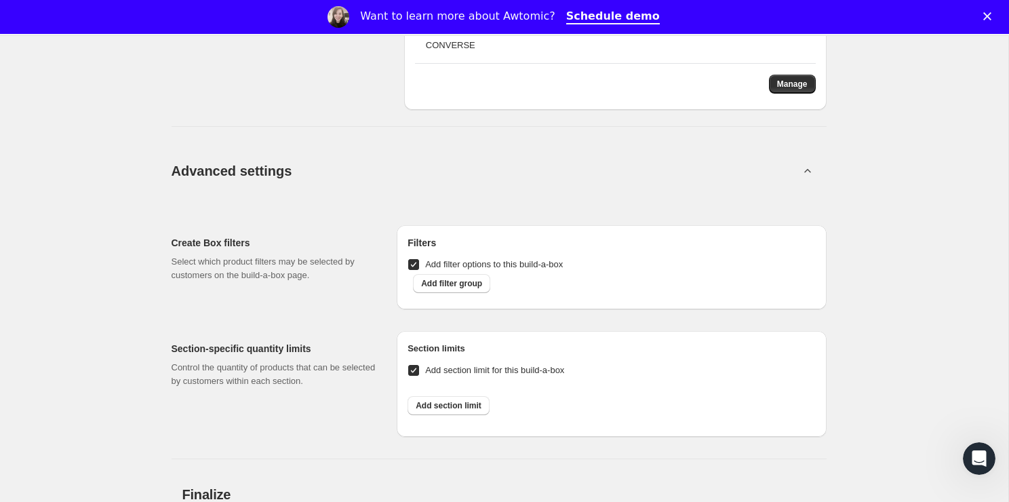
scroll to position [1322, 0]
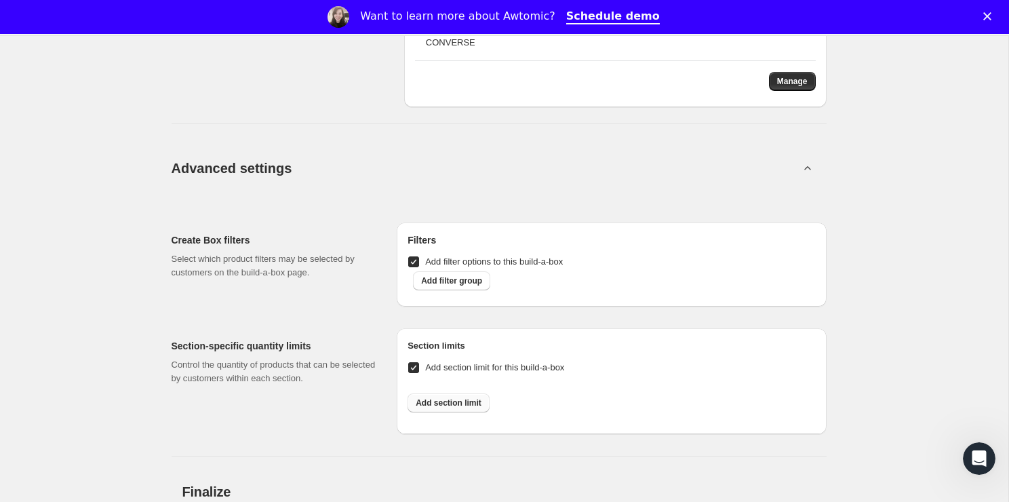
click at [453, 401] on span "Add section limit" at bounding box center [449, 403] width 66 height 11
select select
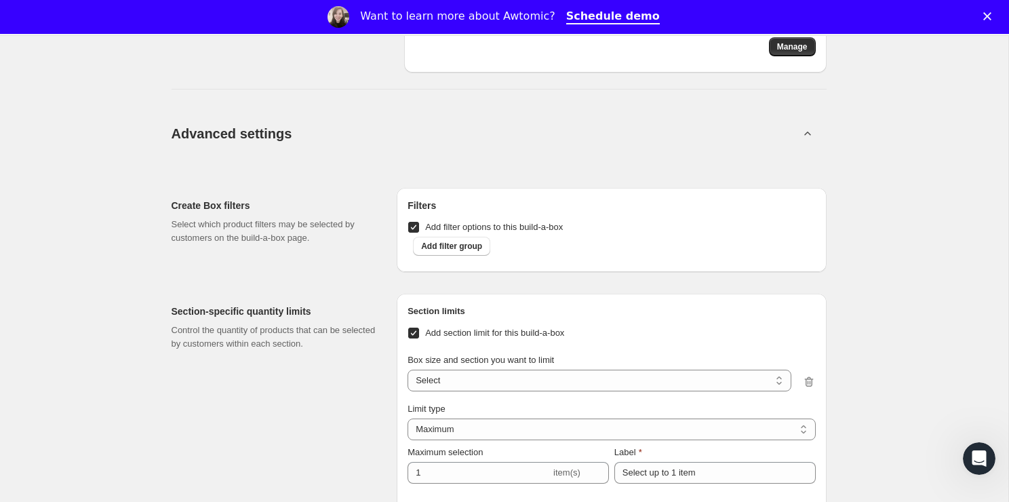
scroll to position [1358, 0]
click at [450, 387] on select "6 items / Section 1 6 items / Section 2 6 items / Section 3 12 items / Section …" at bounding box center [599, 379] width 383 height 22
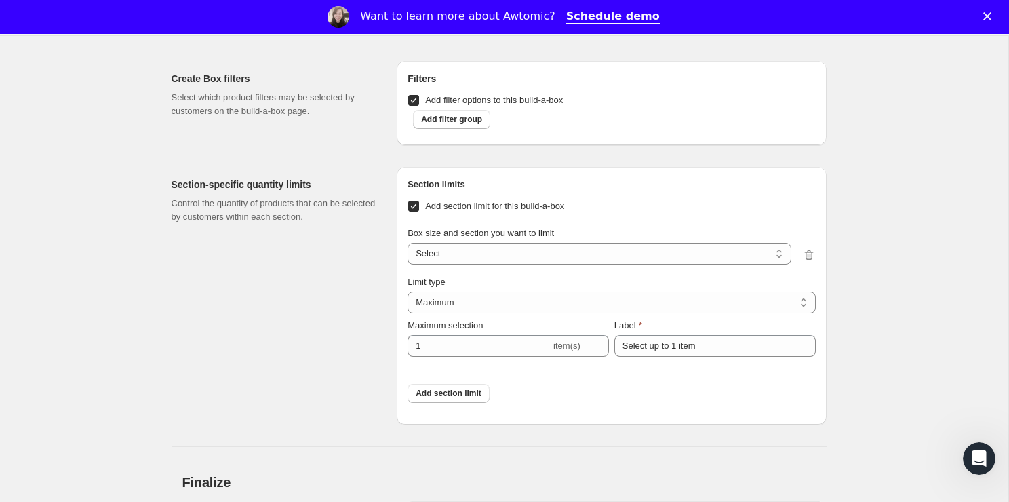
scroll to position [1537, 0]
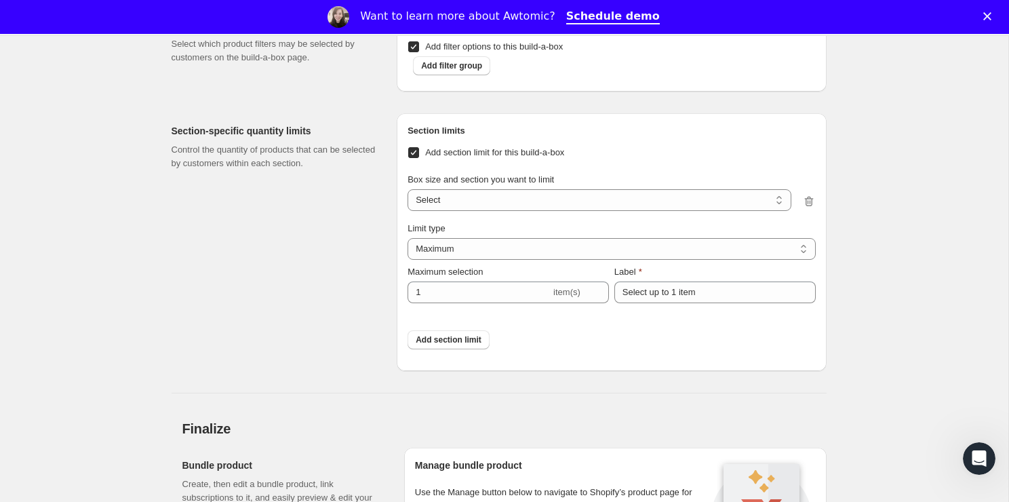
click at [461, 156] on span "Add section limit for this build-a-box" at bounding box center [494, 153] width 139 height 14
click at [419, 156] on input "Add section limit for this build-a-box" at bounding box center [413, 152] width 11 height 11
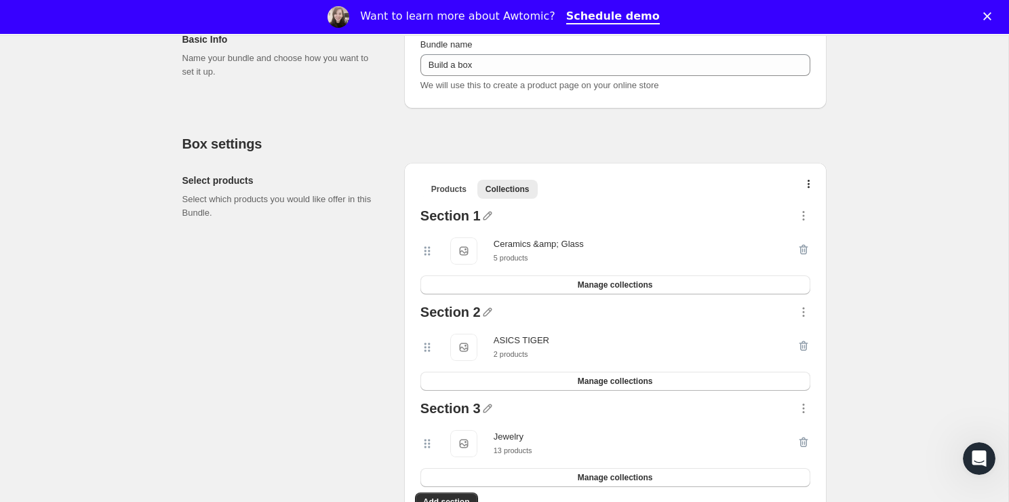
scroll to position [0, 0]
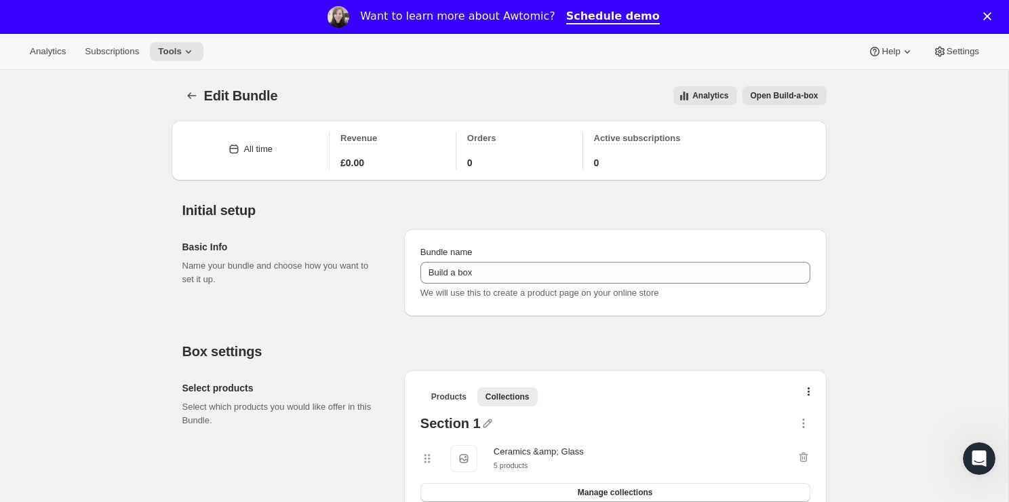
click at [765, 101] on button "Open Build-a-box" at bounding box center [785, 95] width 84 height 19
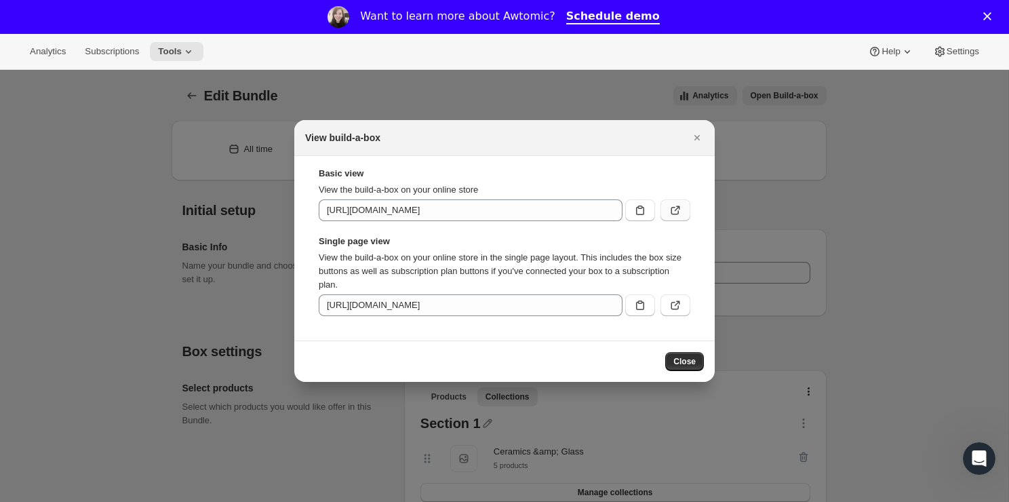
click at [664, 207] on button ":r3q:" at bounding box center [676, 210] width 30 height 22
click at [695, 139] on icon "Close" at bounding box center [697, 137] width 5 height 5
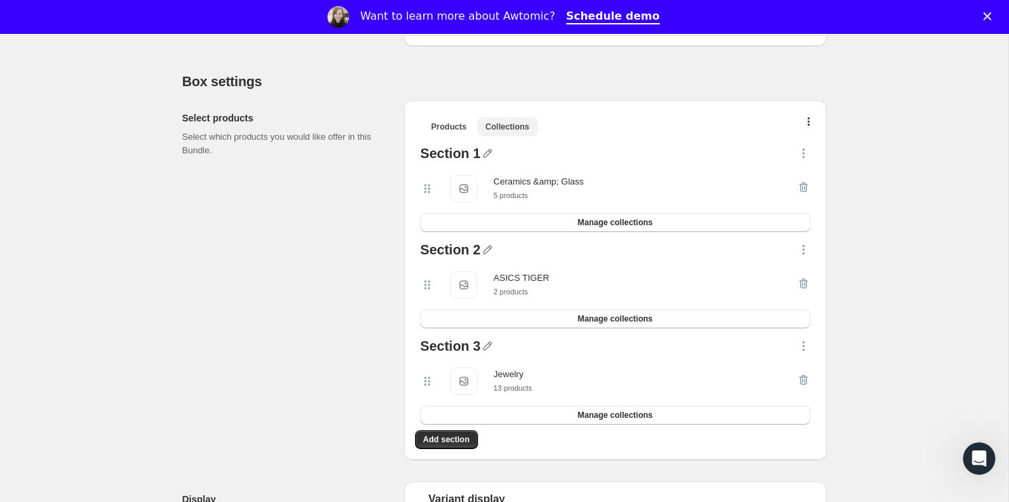
scroll to position [269, 0]
click at [813, 123] on button "button" at bounding box center [810, 126] width 14 height 14
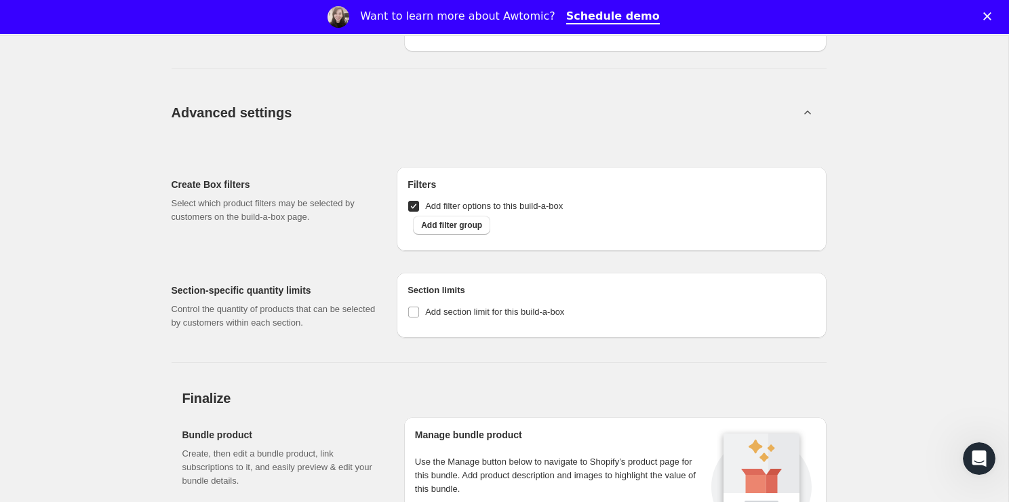
scroll to position [1379, 0]
click at [429, 313] on span "Add section limit for this build-a-box" at bounding box center [494, 310] width 139 height 10
click at [419, 313] on input "Add section limit for this build-a-box" at bounding box center [413, 310] width 11 height 11
checkbox input "true"
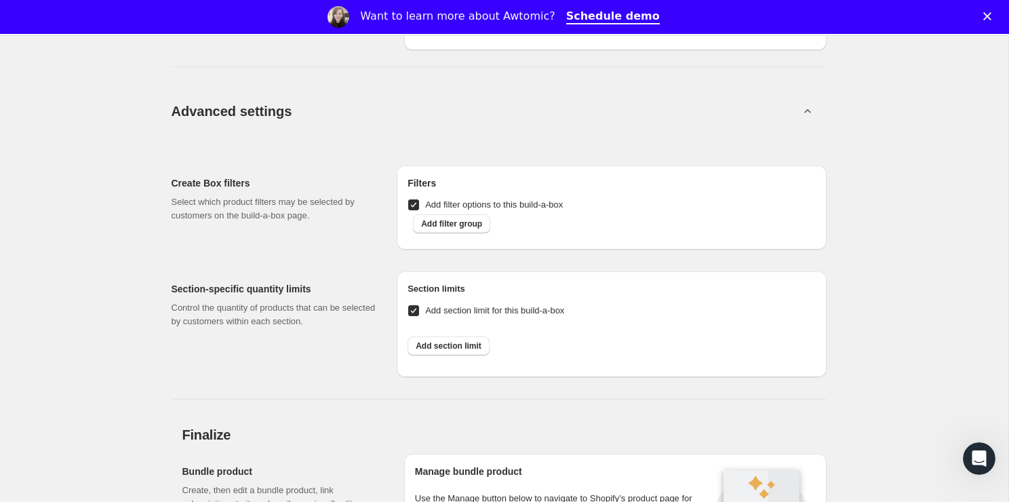
scroll to position [1380, 0]
click at [463, 357] on div "Add section limit" at bounding box center [612, 344] width 408 height 41
click at [458, 347] on span "Add section limit" at bounding box center [449, 344] width 66 height 11
select select
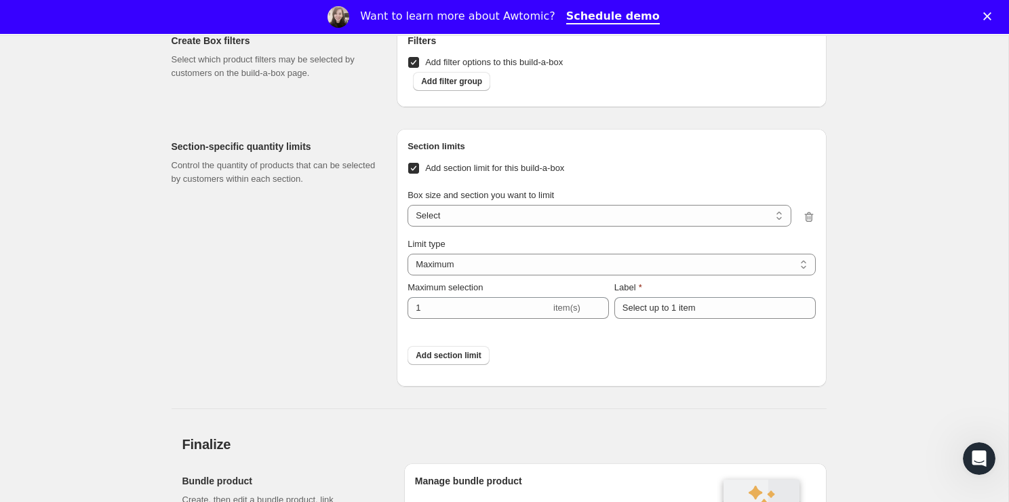
scroll to position [1546, 0]
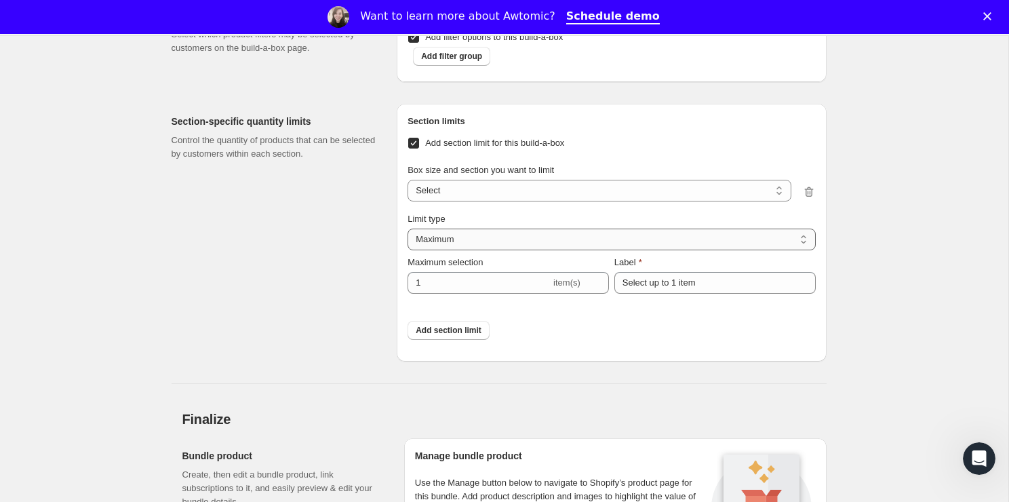
click at [453, 231] on select "Maximum Minimum Both" at bounding box center [612, 240] width 408 height 22
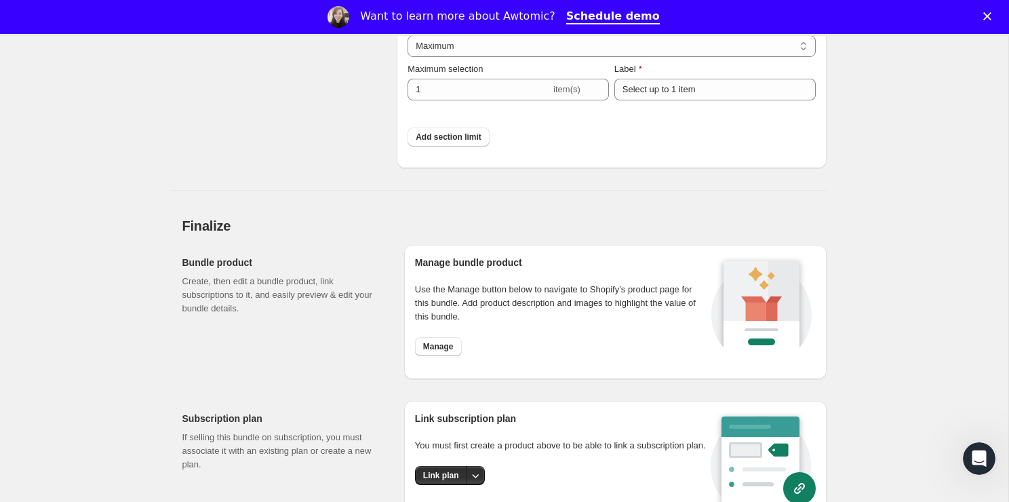
scroll to position [1850, 0]
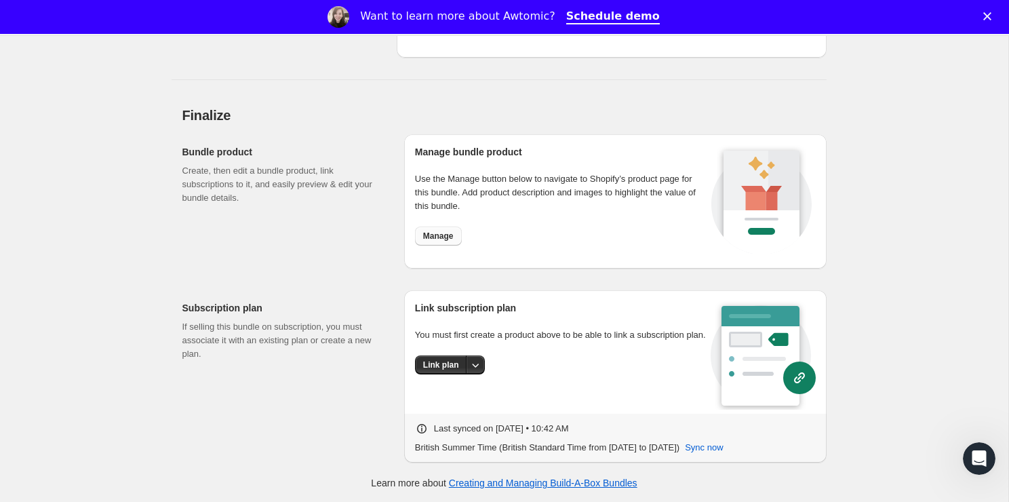
click at [444, 233] on span "Manage" at bounding box center [438, 236] width 31 height 11
